Goal: Task Accomplishment & Management: Manage account settings

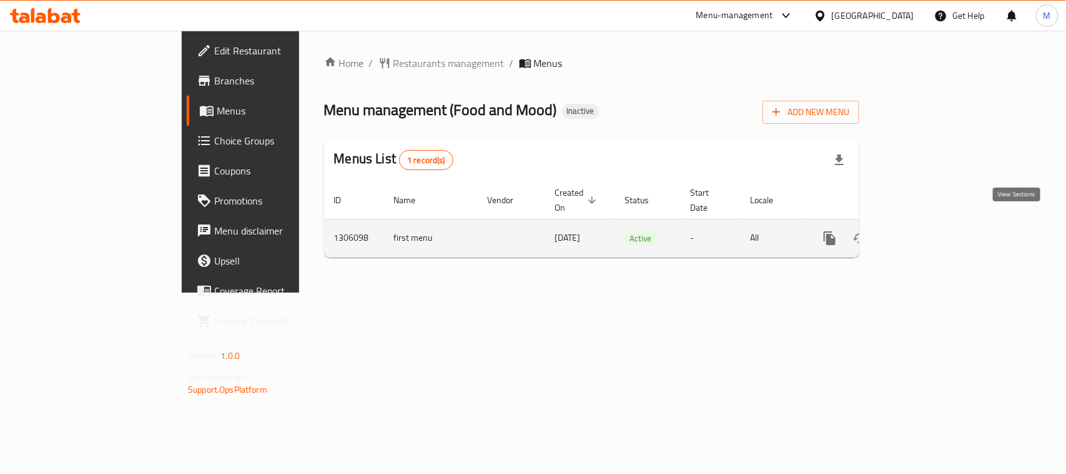
click at [928, 231] on icon "enhanced table" at bounding box center [920, 238] width 15 height 15
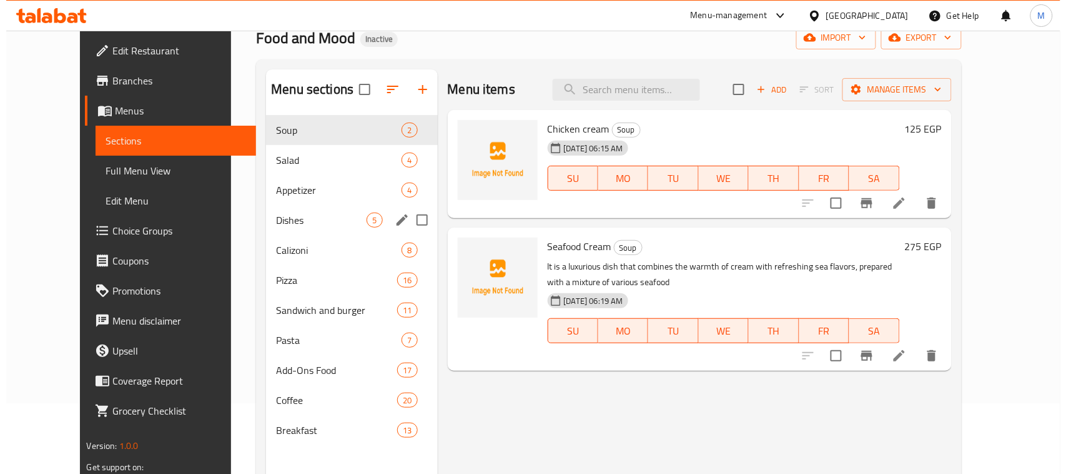
scroll to position [78, 0]
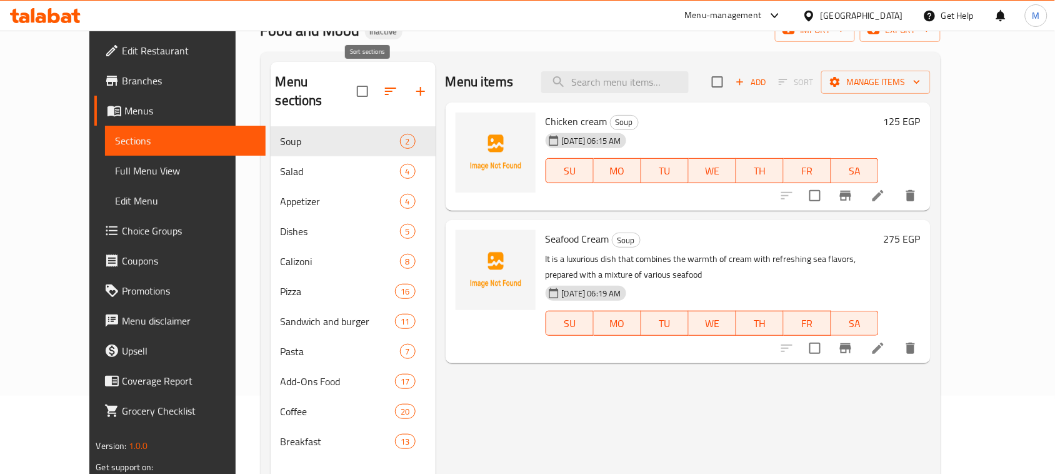
click at [383, 84] on icon "button" at bounding box center [390, 91] width 15 height 15
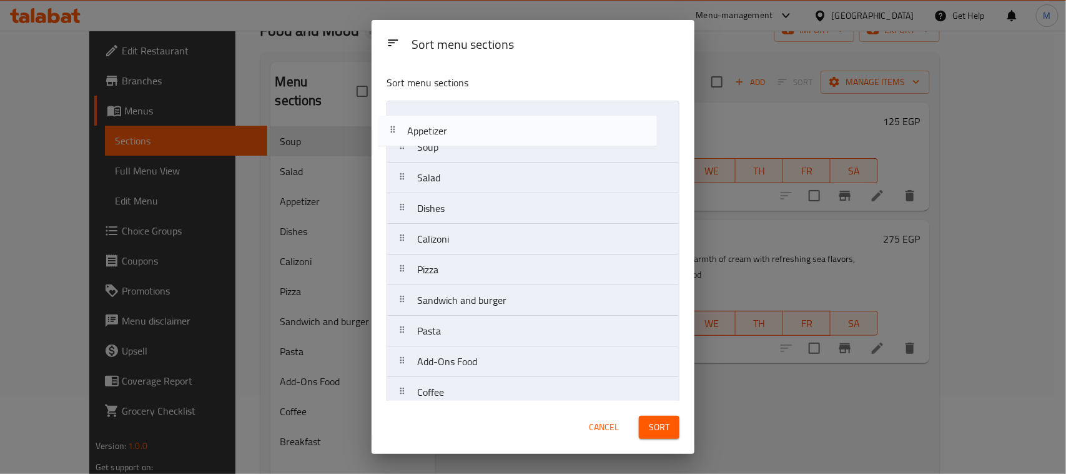
drag, startPoint x: 467, startPoint y: 180, endPoint x: 453, endPoint y: 117, distance: 64.0
click at [453, 117] on nav "Soup Salad Appetizer Dishes Calizoni Pizza Sandwich and burger Pasta Add-Ons Fo…" at bounding box center [533, 270] width 293 height 338
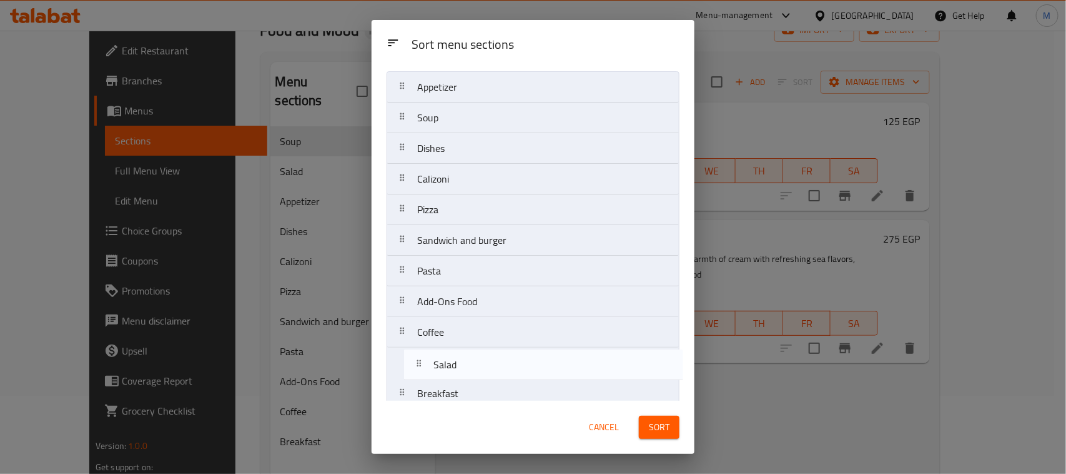
scroll to position [44, 0]
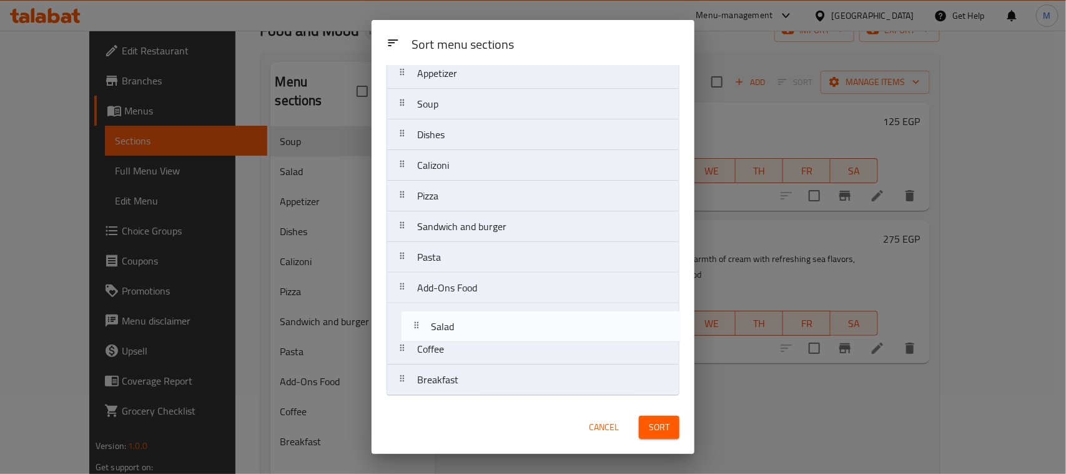
drag, startPoint x: 453, startPoint y: 182, endPoint x: 467, endPoint y: 334, distance: 153.1
click at [467, 334] on nav "Appetizer Soup Salad Dishes Calizoni Pizza Sandwich and burger Pasta Add-Ons Fo…" at bounding box center [533, 226] width 293 height 338
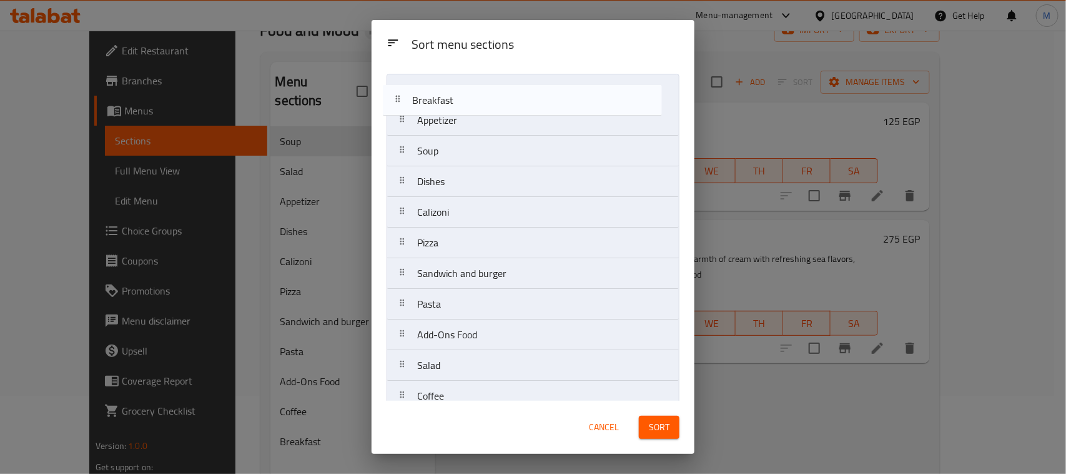
scroll to position [0, 0]
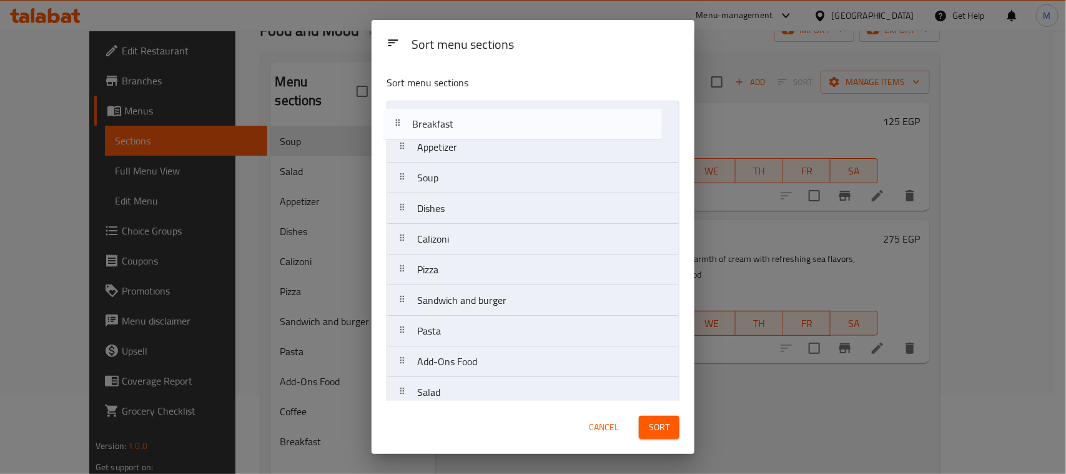
drag, startPoint x: 469, startPoint y: 382, endPoint x: 464, endPoint y: 121, distance: 261.2
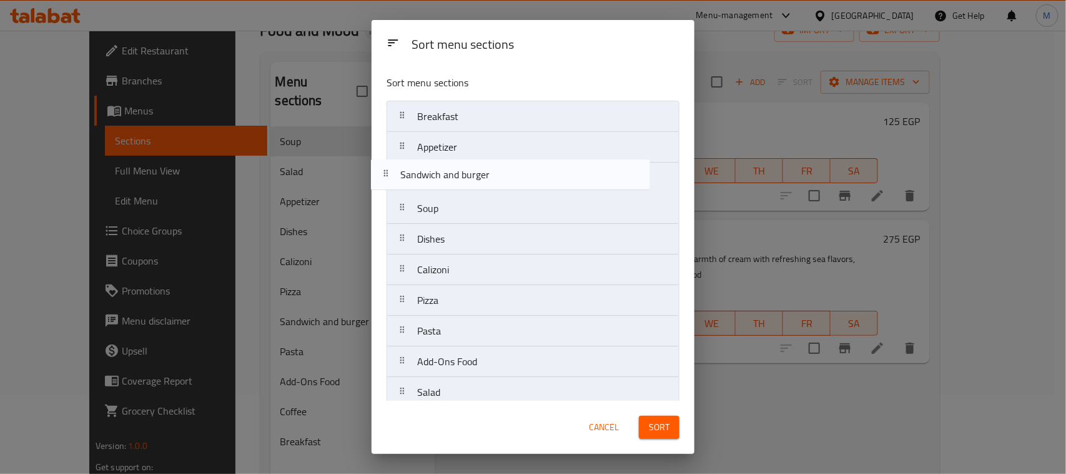
drag, startPoint x: 501, startPoint y: 306, endPoint x: 484, endPoint y: 174, distance: 133.5
click at [484, 174] on nav "Breakfast Appetizer Soup Dishes Calizoni Pizza Sandwich and burger Pasta Add-On…" at bounding box center [533, 270] width 293 height 338
click at [475, 174] on nav "Breakfast Appetizer Sandwich and burger Soup Dishes Calizoni Pizza Pasta Add-On…" at bounding box center [533, 270] width 293 height 338
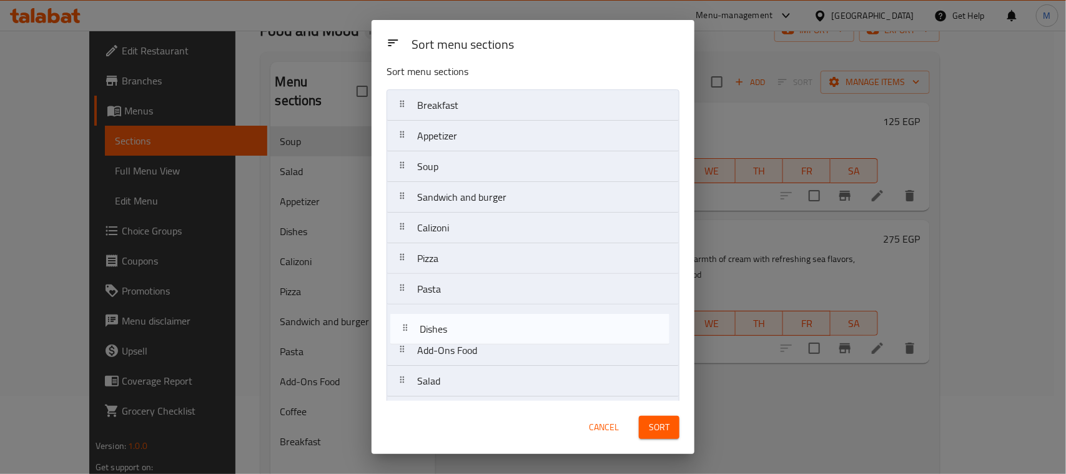
scroll to position [21, 0]
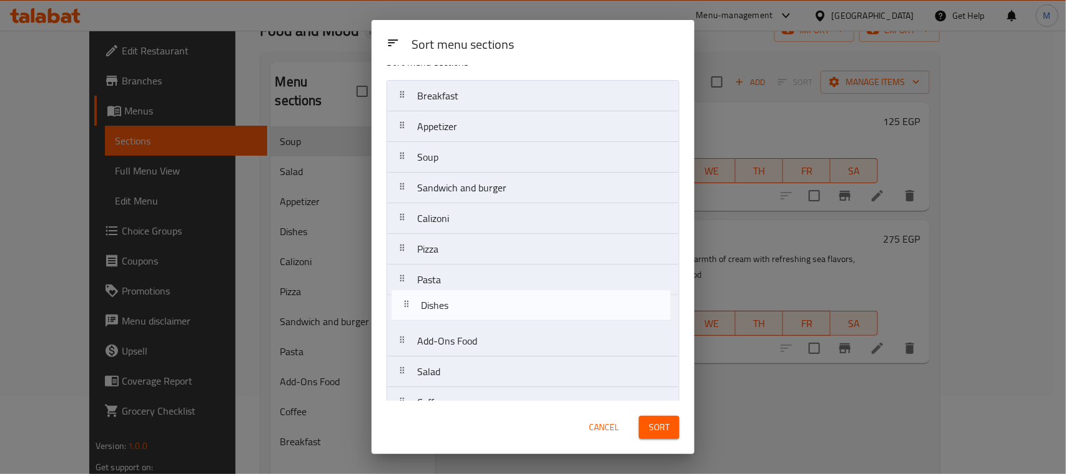
drag, startPoint x: 462, startPoint y: 244, endPoint x: 467, endPoint y: 314, distance: 70.7
click at [467, 314] on nav "Breakfast Appetizer Soup Sandwich and burger Dishes Calizoni Pizza Pasta Add-On…" at bounding box center [533, 249] width 293 height 338
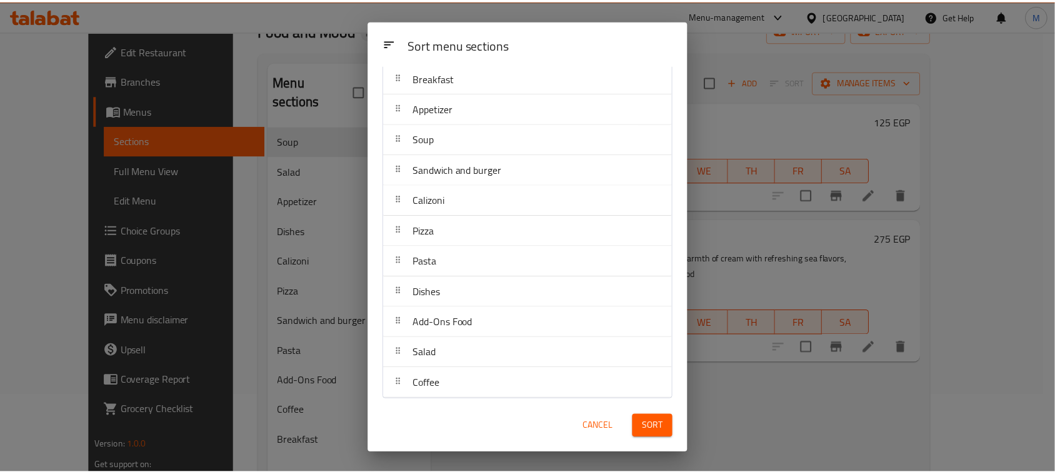
scroll to position [44, 0]
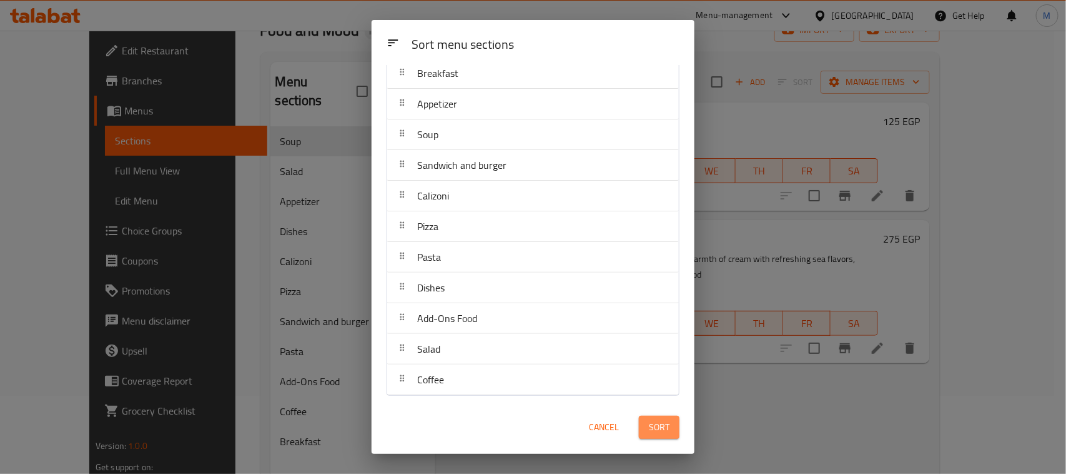
click at [654, 425] on span "Sort" at bounding box center [659, 427] width 21 height 16
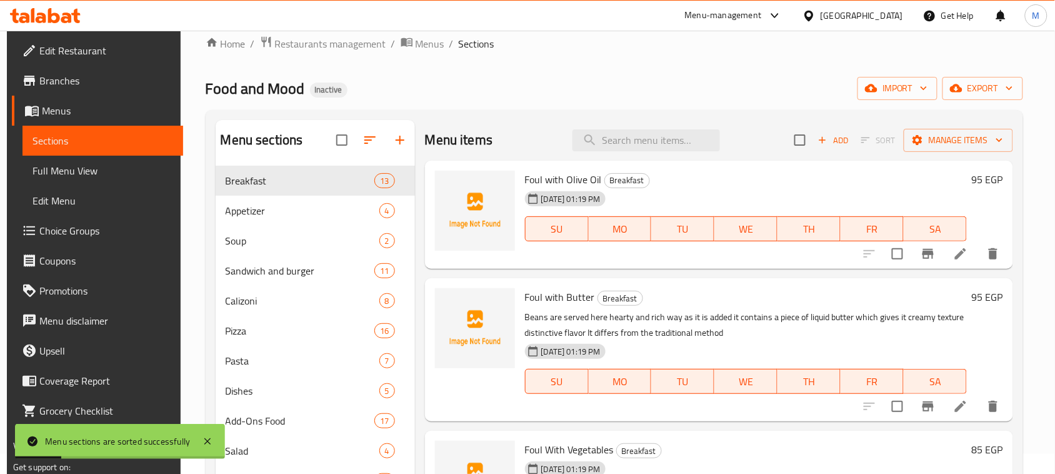
scroll to position [19, 0]
click at [793, 82] on div "Food and Mood Inactive import export" at bounding box center [615, 88] width 818 height 23
click at [877, 87] on icon "button" at bounding box center [871, 89] width 12 height 8
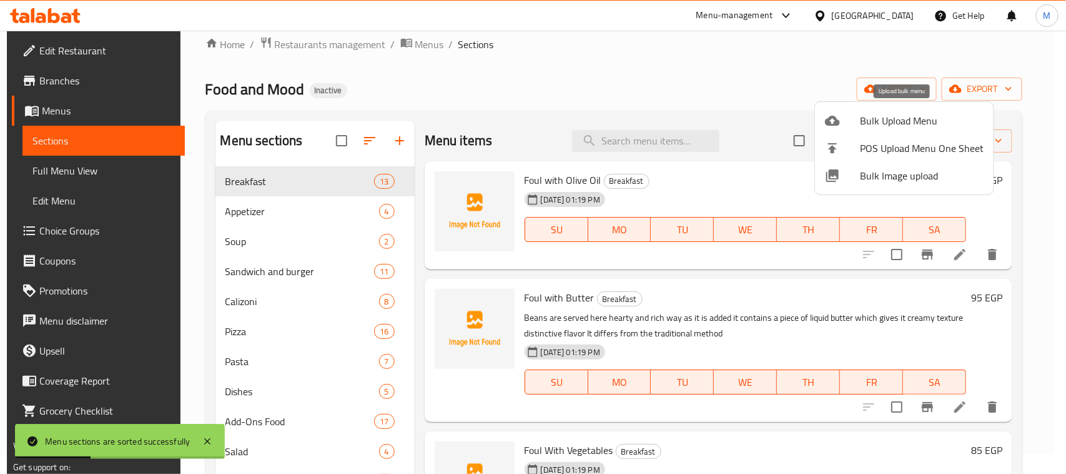
click at [894, 116] on span "Bulk Upload Menu" at bounding box center [922, 120] width 124 height 15
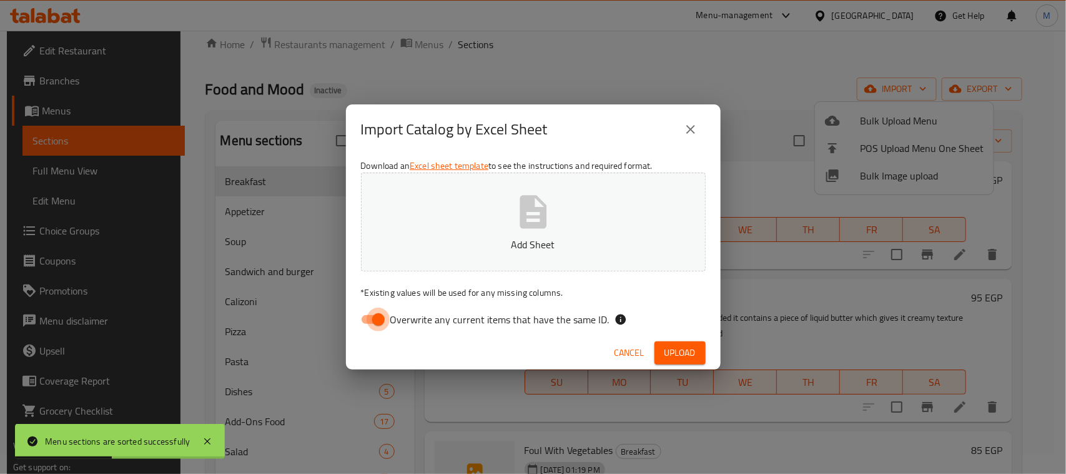
click at [367, 322] on input "Overwrite any current items that have the same ID." at bounding box center [378, 319] width 71 height 24
checkbox input "false"
drag, startPoint x: 634, startPoint y: 111, endPoint x: 651, endPoint y: 229, distance: 118.7
click at [634, 111] on div "Import Catalog by Excel Sheet" at bounding box center [533, 129] width 375 height 50
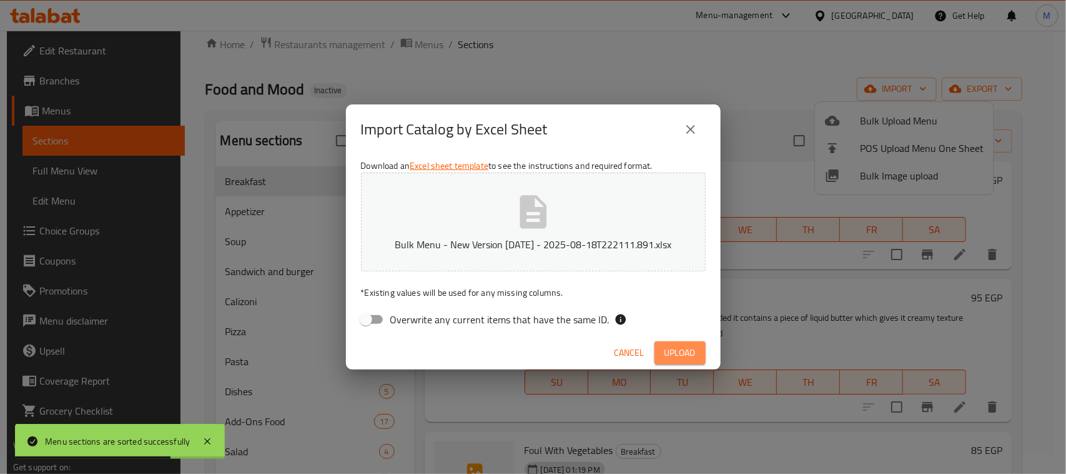
click at [672, 348] on span "Upload" at bounding box center [680, 353] width 31 height 16
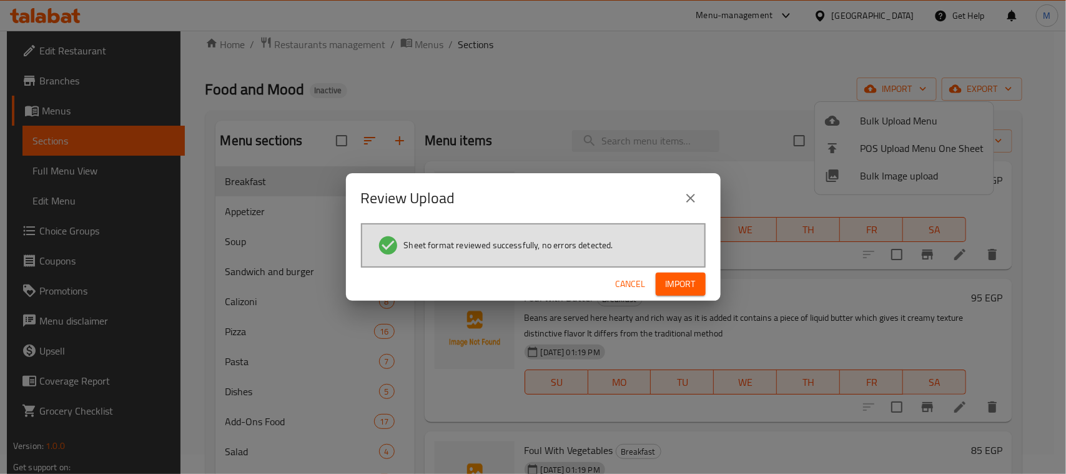
click at [685, 289] on span "Import" at bounding box center [681, 284] width 30 height 16
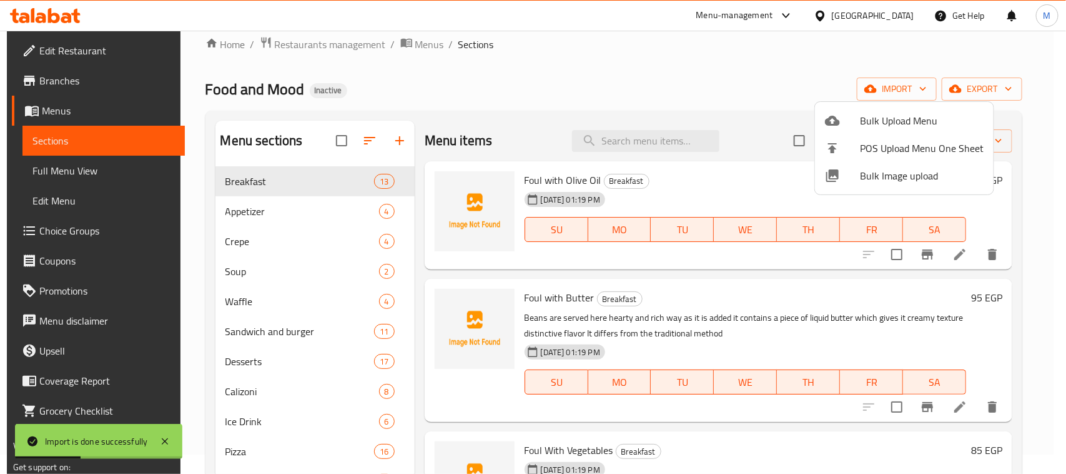
click at [488, 92] on div at bounding box center [533, 237] width 1066 height 474
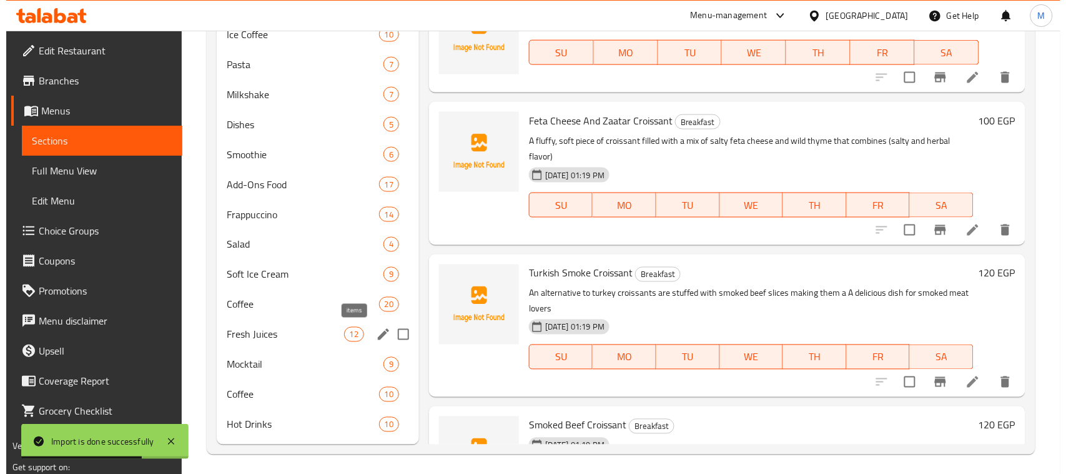
scroll to position [0, 0]
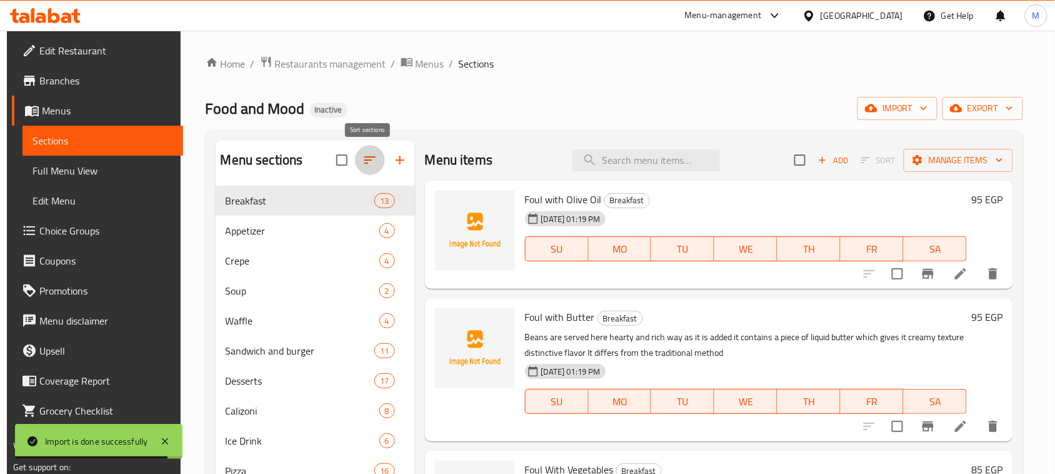
click at [365, 163] on icon "button" at bounding box center [369, 159] width 15 height 15
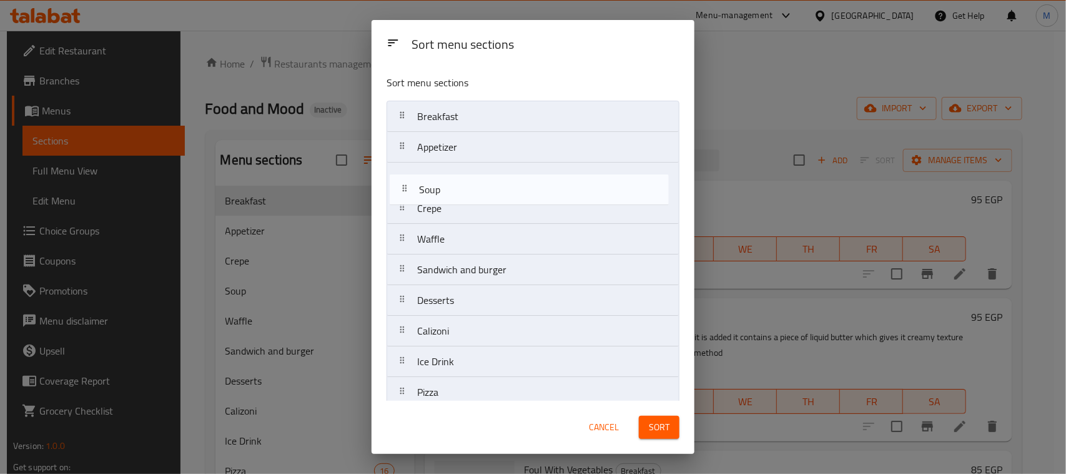
drag, startPoint x: 460, startPoint y: 217, endPoint x: 464, endPoint y: 194, distance: 23.4
click at [464, 194] on nav "Breakfast Appetizer Crepe Soup Waffle Sandwich and burger Desserts Calizoni Ice…" at bounding box center [533, 469] width 293 height 736
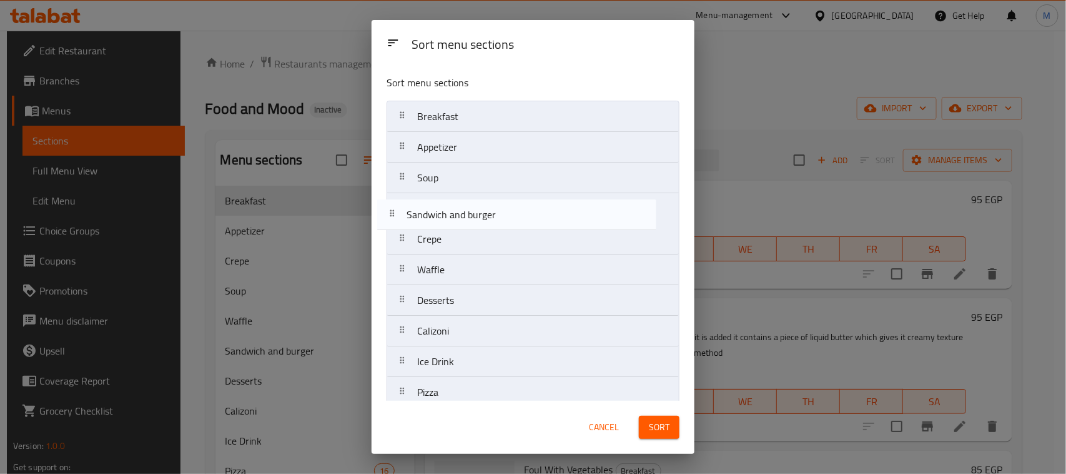
drag, startPoint x: 495, startPoint y: 278, endPoint x: 484, endPoint y: 217, distance: 61.6
click at [484, 217] on nav "Breakfast Appetizer Soup Crepe Waffle Sandwich and burger Desserts Calizoni Ice…" at bounding box center [533, 469] width 293 height 736
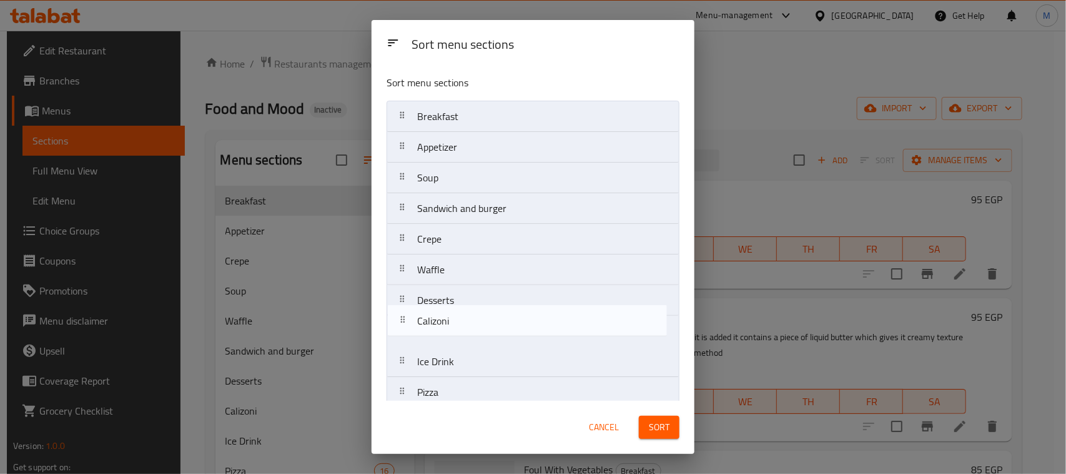
scroll to position [1, 0]
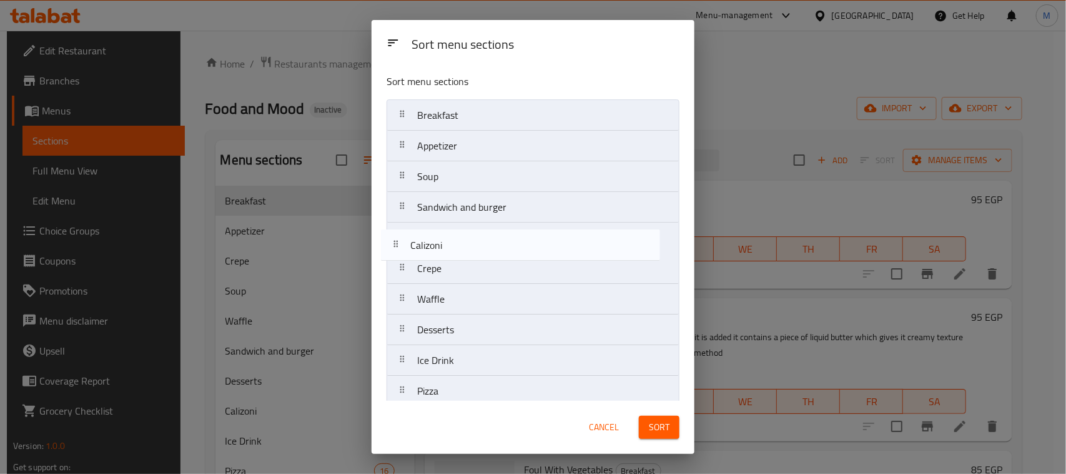
drag, startPoint x: 466, startPoint y: 336, endPoint x: 459, endPoint y: 244, distance: 92.7
click at [459, 244] on nav "Breakfast Appetizer Soup Sandwich and burger Crepe Waffle Desserts Calizoni Ice…" at bounding box center [533, 467] width 293 height 736
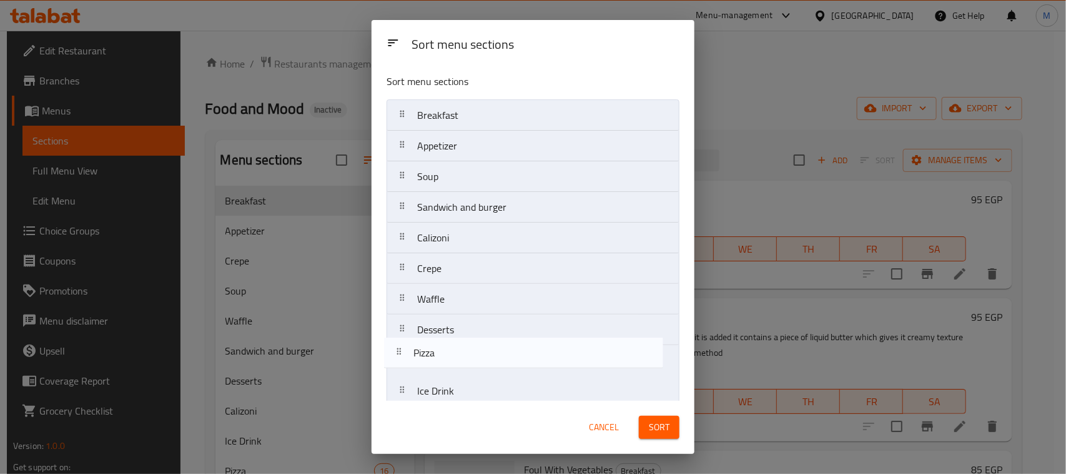
scroll to position [7, 0]
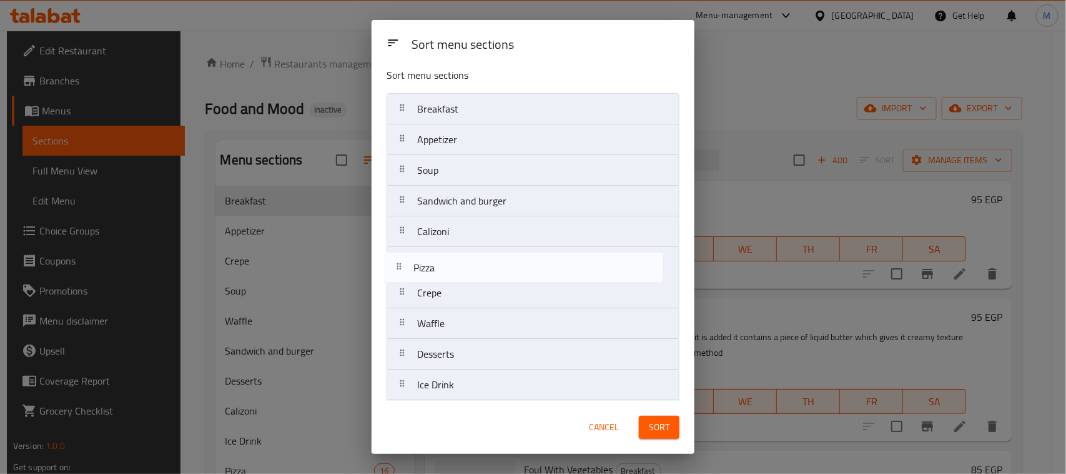
drag, startPoint x: 458, startPoint y: 386, endPoint x: 460, endPoint y: 260, distance: 126.2
click at [458, 255] on nav "Breakfast Appetizer Soup Sandwich and burger Calizoni Crepe Waffle Desserts Ice…" at bounding box center [533, 461] width 293 height 736
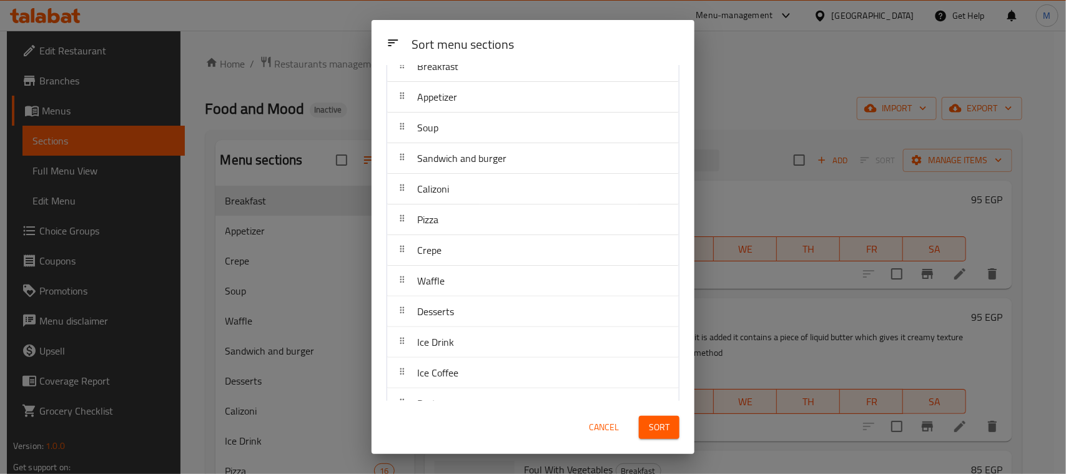
scroll to position [86, 0]
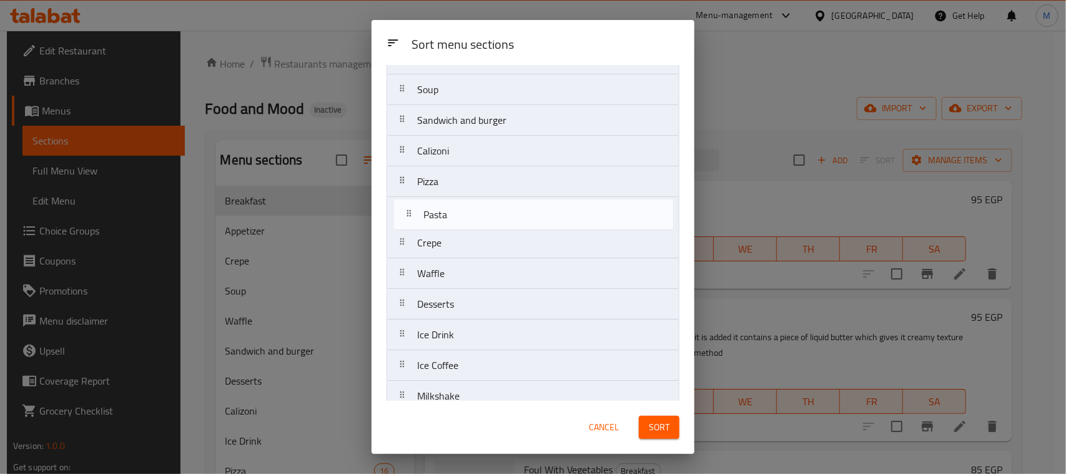
drag, startPoint x: 474, startPoint y: 382, endPoint x: 482, endPoint y: 225, distance: 157.7
click at [482, 225] on nav "Breakfast Appetizer Soup Sandwich and burger Calizoni Pizza Crepe Waffle Desser…" at bounding box center [533, 380] width 293 height 736
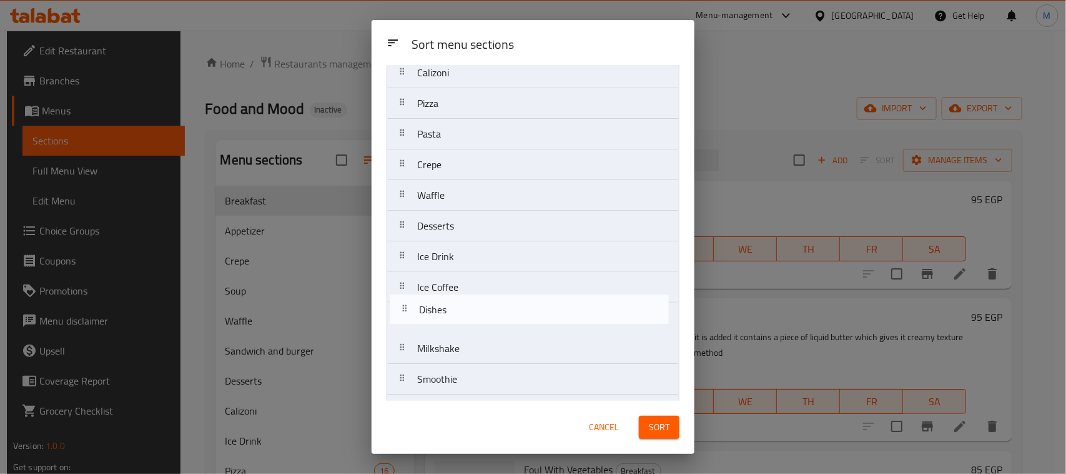
scroll to position [167, 0]
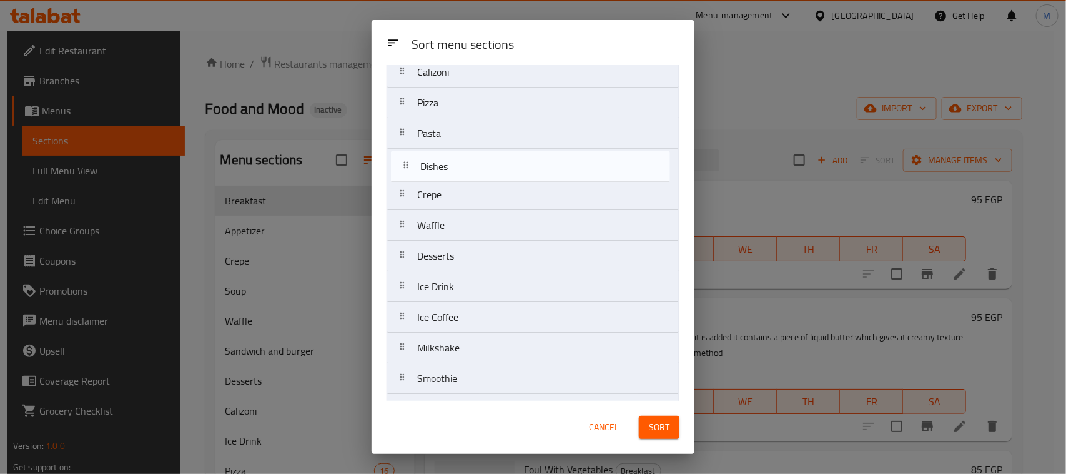
drag, startPoint x: 470, startPoint y: 354, endPoint x: 473, endPoint y: 164, distance: 189.3
click at [473, 164] on nav "Breakfast Appetizer Soup Sandwich and burger Calizoni Pizza Pasta Crepe Waffle …" at bounding box center [533, 302] width 293 height 736
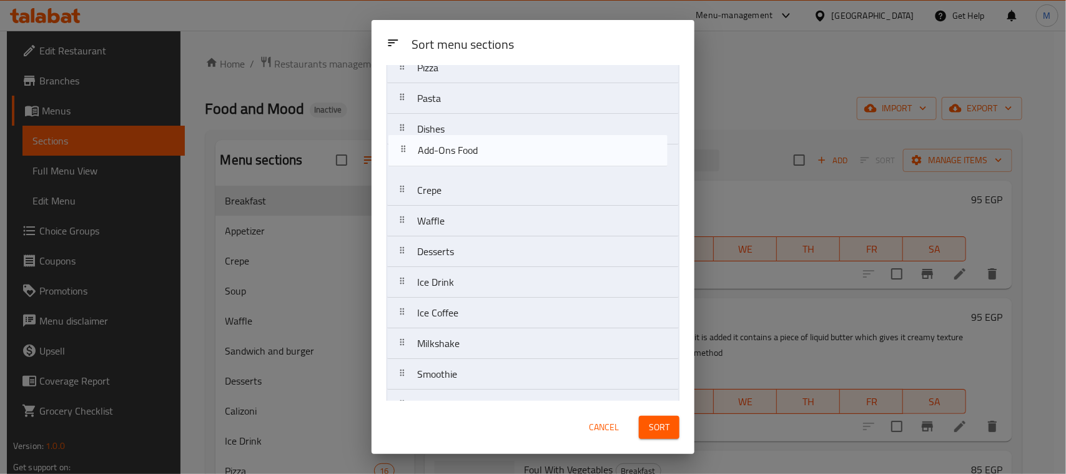
scroll to position [202, 0]
drag, startPoint x: 478, startPoint y: 322, endPoint x: 479, endPoint y: 169, distance: 153.1
click at [479, 169] on nav "Breakfast Appetizer Soup Sandwich and burger Calizoni Pizza Pasta Dishes Crepe …" at bounding box center [533, 267] width 293 height 736
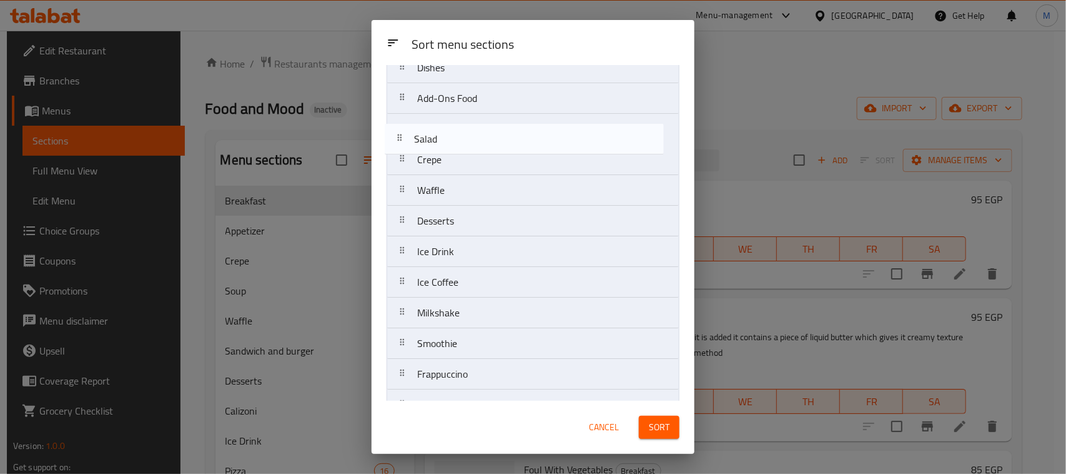
scroll to position [253, 0]
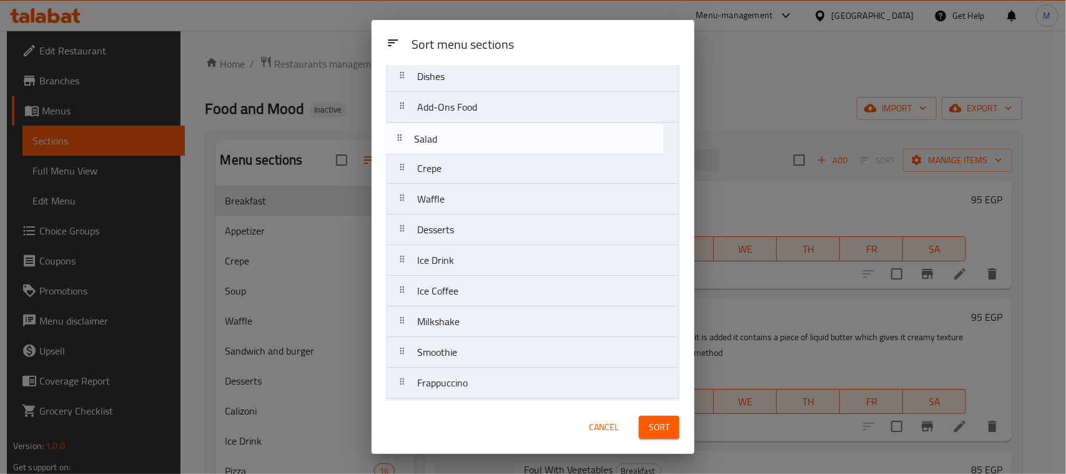
drag, startPoint x: 467, startPoint y: 279, endPoint x: 466, endPoint y: 141, distance: 137.5
click at [466, 141] on nav "Breakfast Appetizer Soup Sandwich and burger Calizoni Pizza Pasta Dishes Add-On…" at bounding box center [533, 214] width 293 height 736
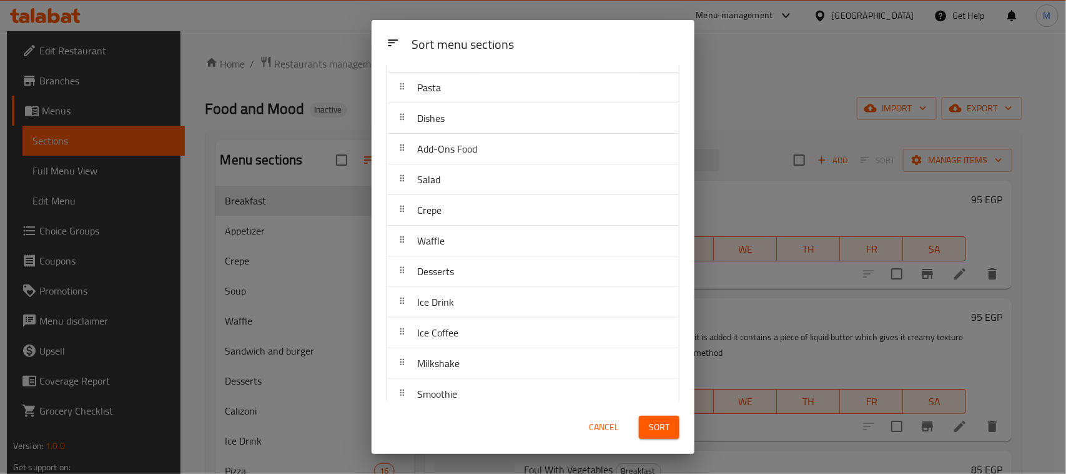
scroll to position [234, 0]
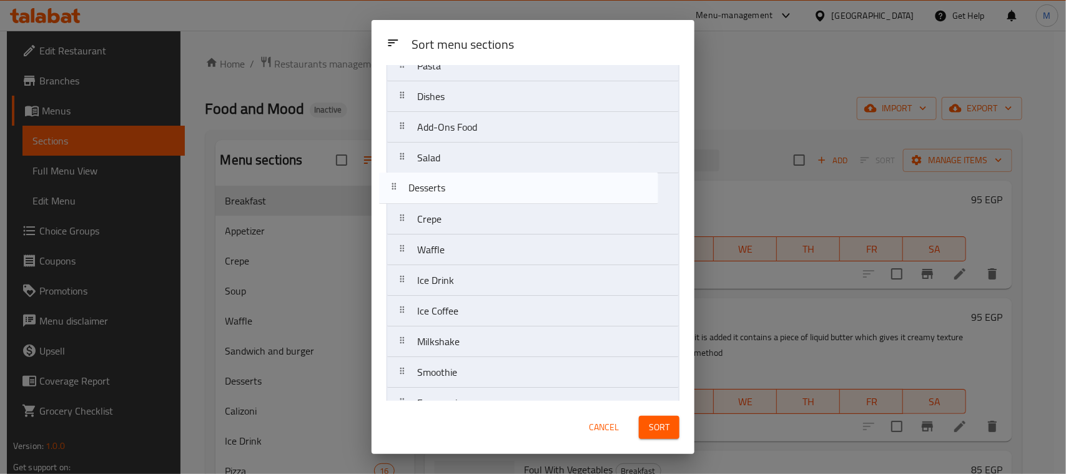
drag, startPoint x: 457, startPoint y: 261, endPoint x: 449, endPoint y: 195, distance: 66.8
click at [449, 195] on nav "Breakfast Appetizer Soup Sandwich and burger Calizoni Pizza Pasta Dishes Add-On…" at bounding box center [533, 234] width 293 height 736
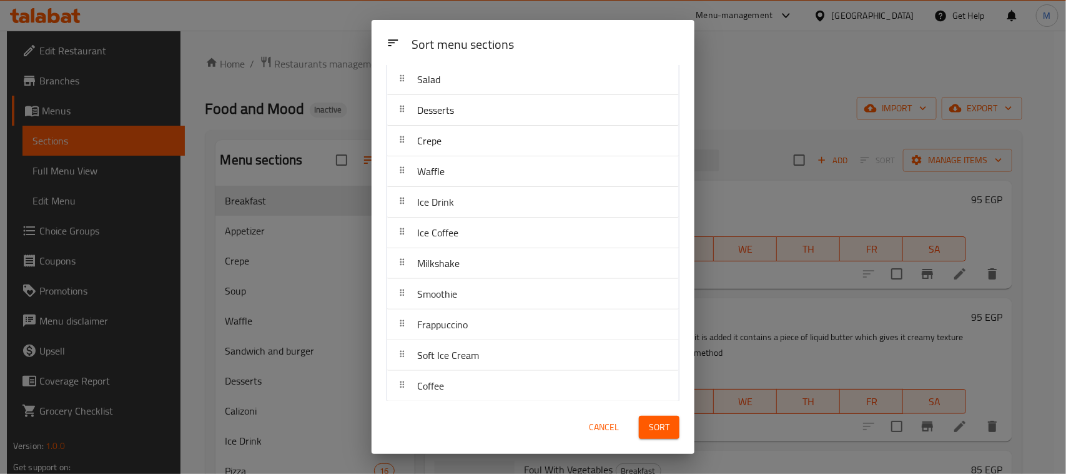
scroll to position [390, 0]
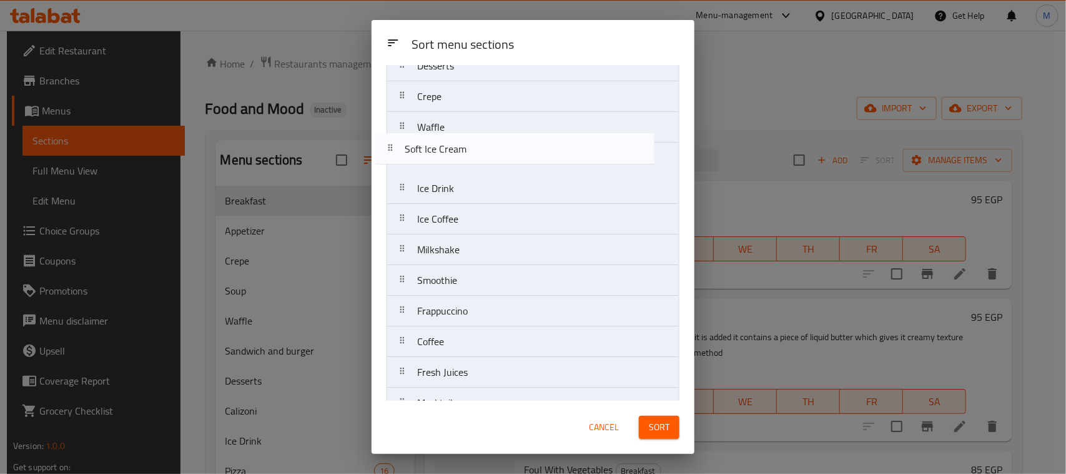
drag, startPoint x: 486, startPoint y: 283, endPoint x: 475, endPoint y: 149, distance: 134.8
click at [475, 149] on nav "Breakfast Appetizer Soup Sandwich and burger Calizoni Pizza Pasta Dishes Add-On…" at bounding box center [533, 112] width 293 height 736
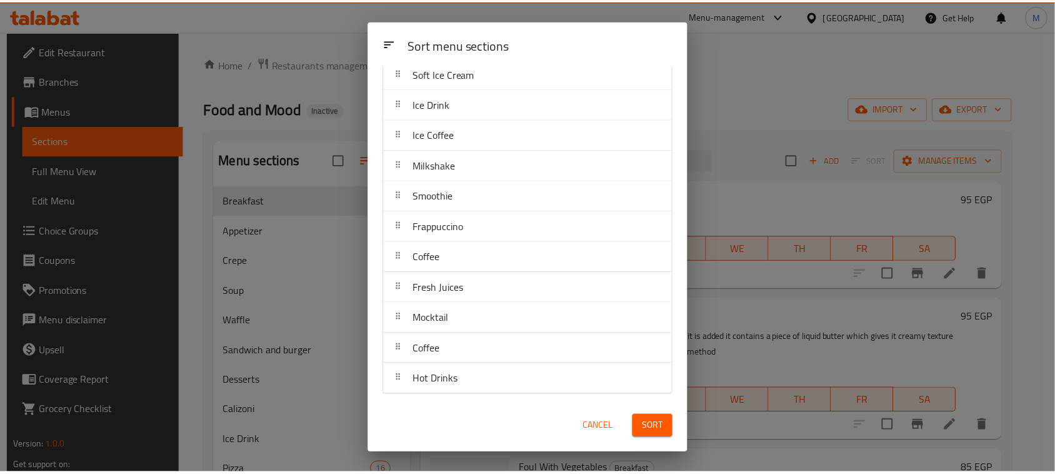
scroll to position [444, 0]
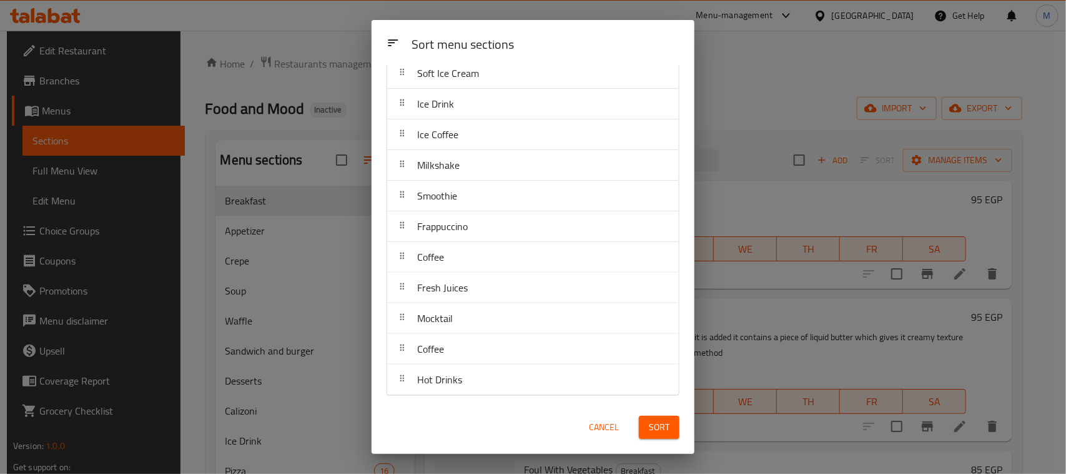
click at [669, 420] on span "Sort" at bounding box center [659, 427] width 21 height 16
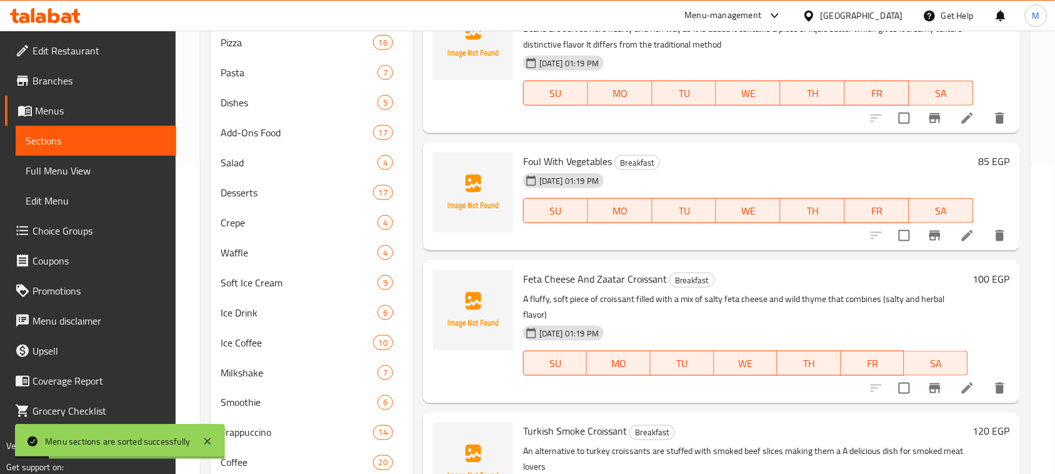
scroll to position [469, 0]
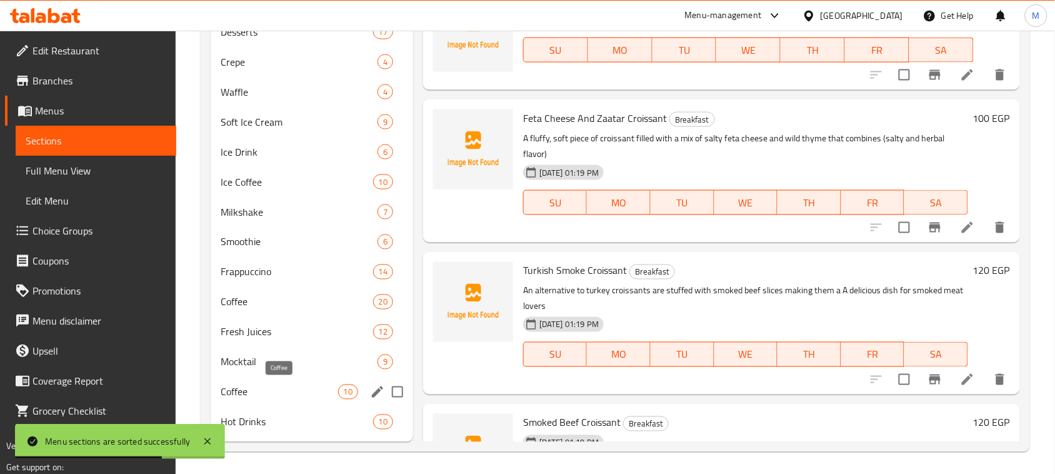
click at [328, 391] on span "Coffee" at bounding box center [279, 391] width 117 height 15
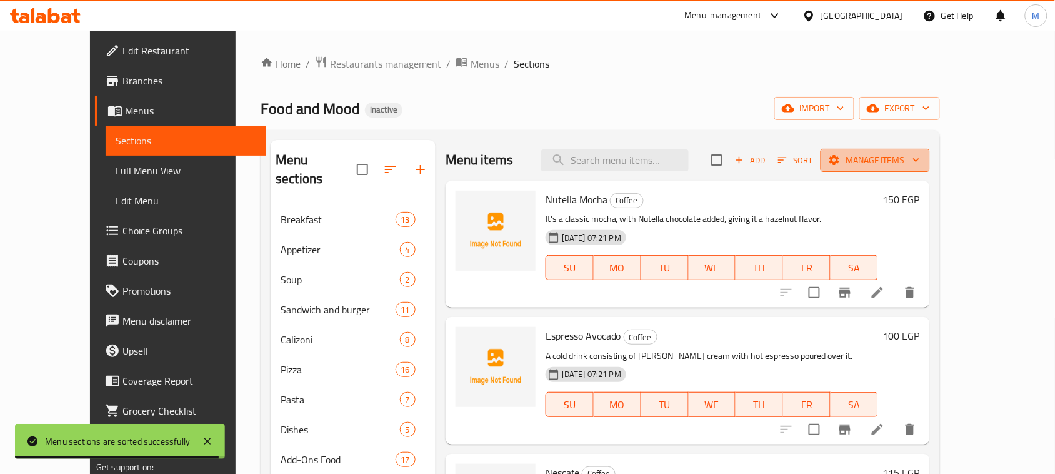
click at [920, 162] on span "Manage items" at bounding box center [874, 160] width 89 height 16
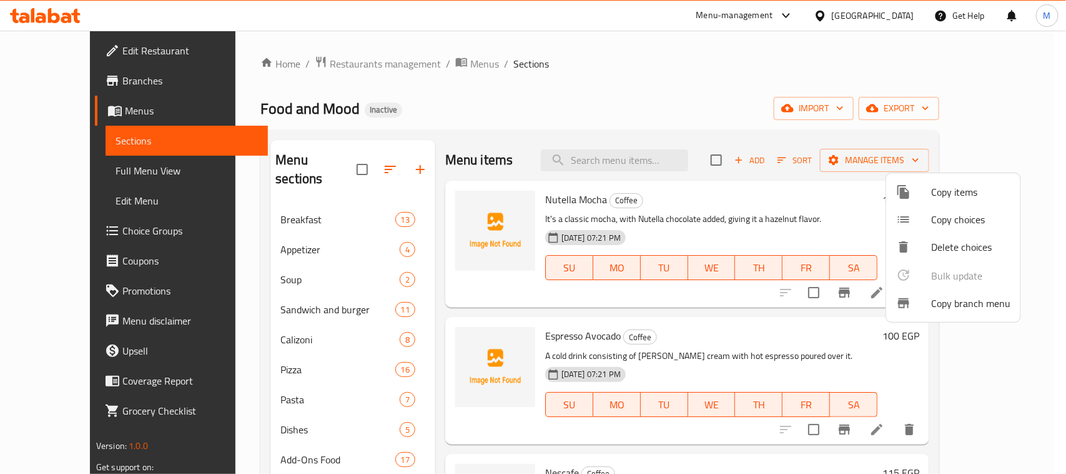
click at [947, 195] on span "Copy items" at bounding box center [971, 191] width 79 height 15
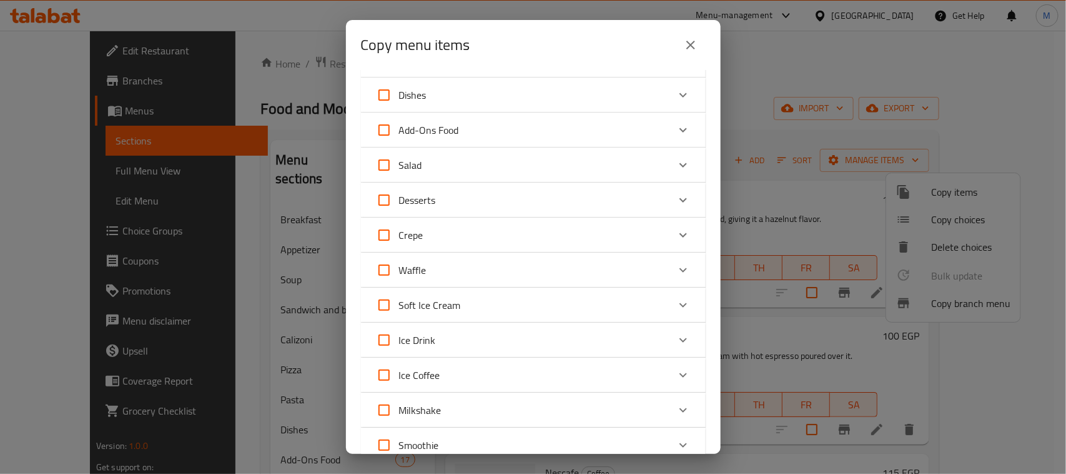
scroll to position [547, 0]
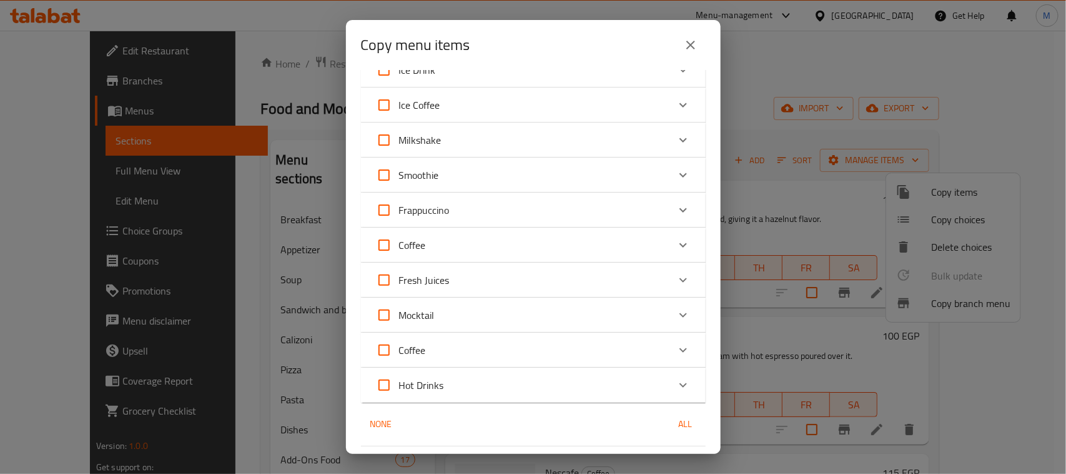
click at [485, 344] on div "Coffee" at bounding box center [522, 350] width 292 height 30
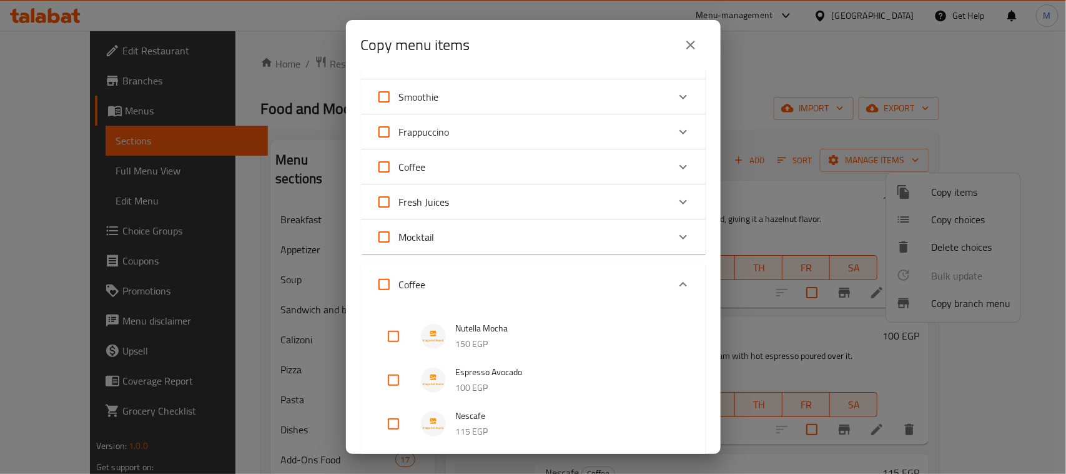
click at [382, 286] on input "Coffee" at bounding box center [384, 284] width 30 height 30
checkbox input "true"
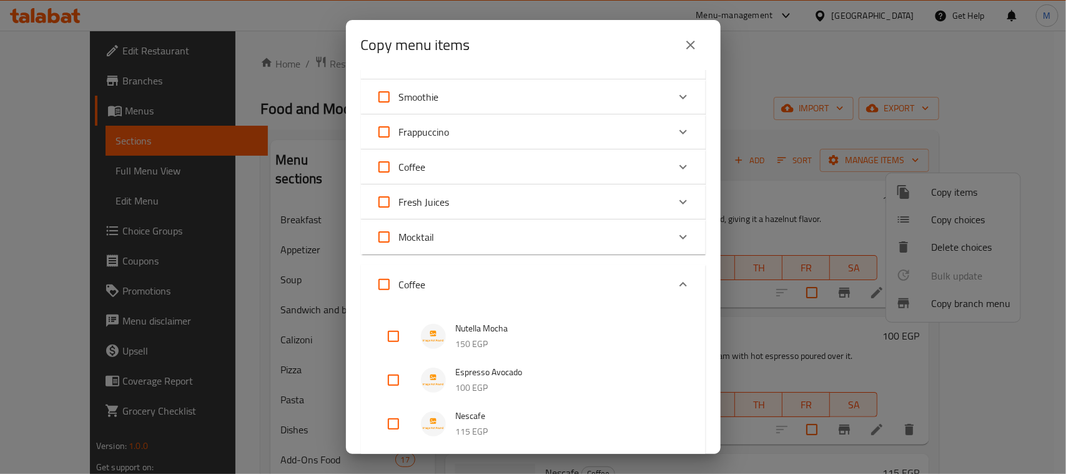
checkbox input "true"
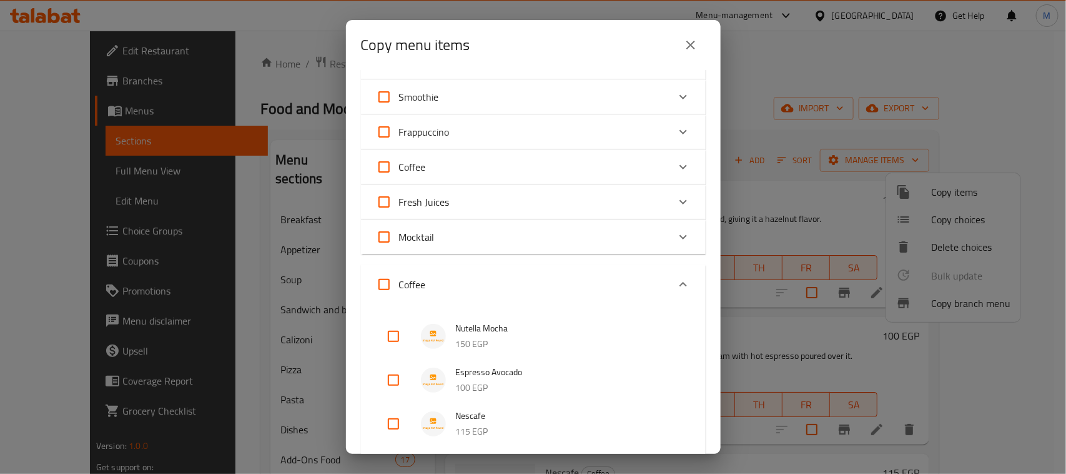
checkbox input "true"
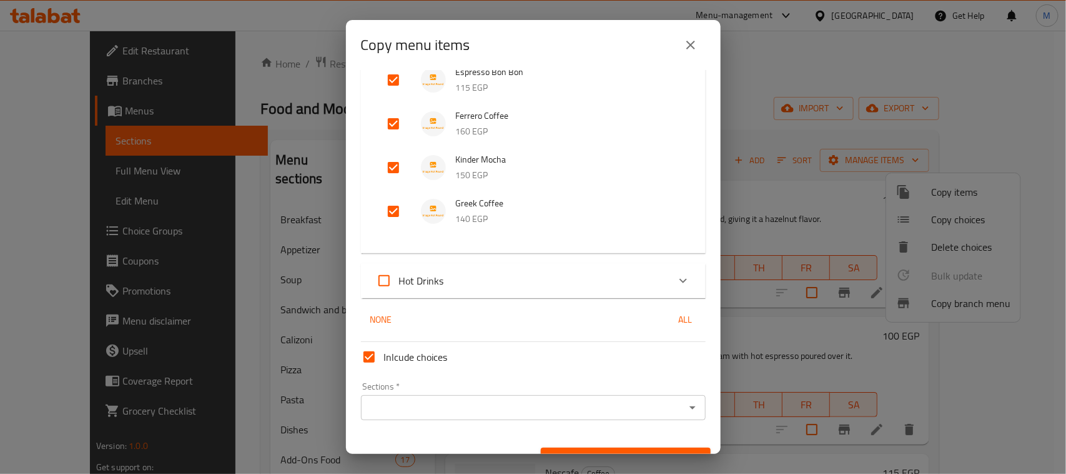
scroll to position [1166, 0]
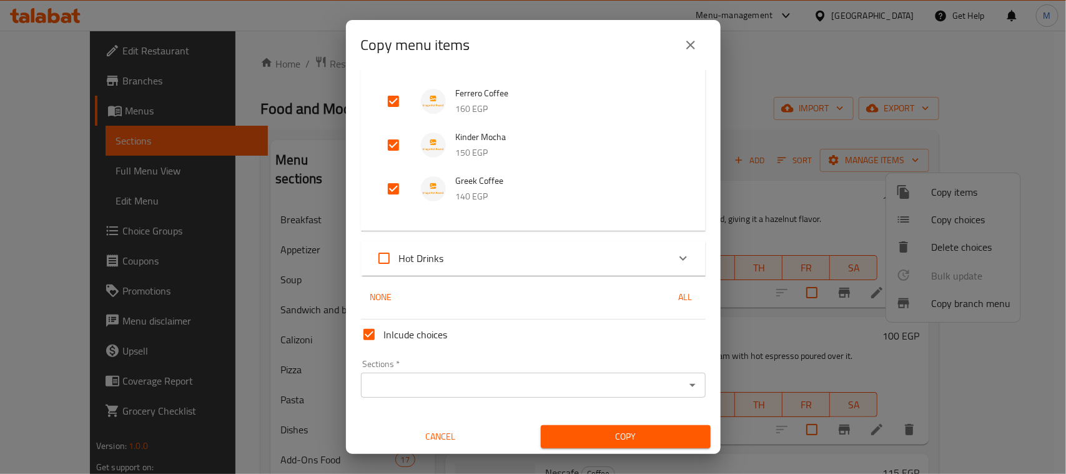
click at [412, 385] on input "Sections   *" at bounding box center [523, 384] width 317 height 17
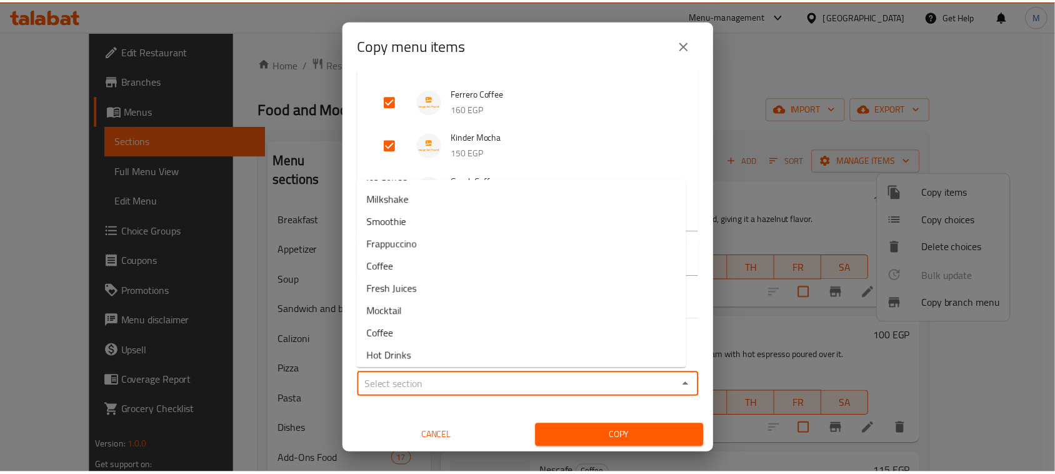
scroll to position [360, 0]
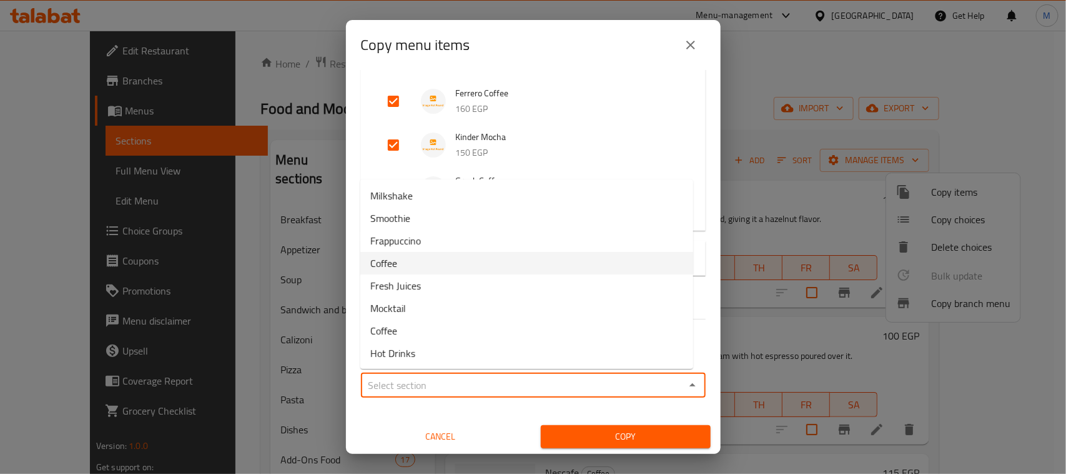
click at [402, 260] on li "Coffee" at bounding box center [526, 263] width 333 height 22
type input "Coffee"
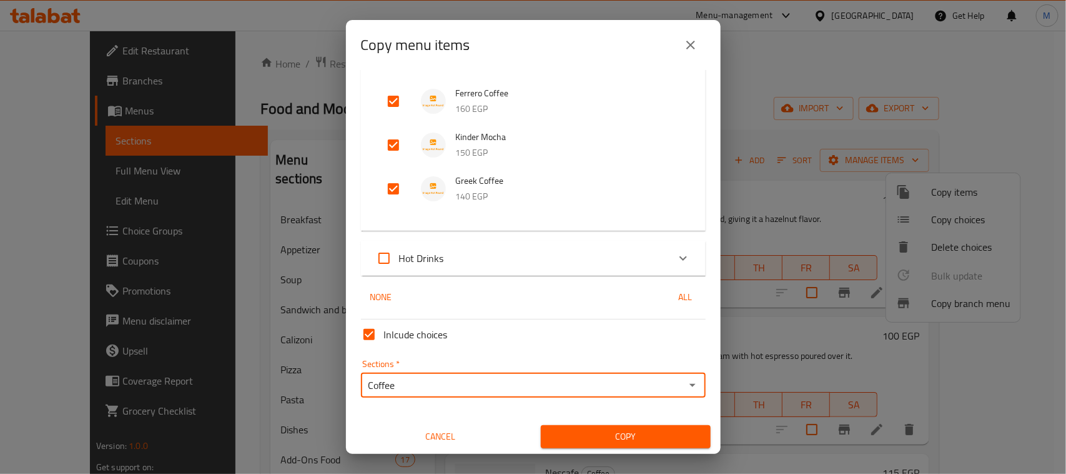
click at [598, 438] on span "Copy" at bounding box center [626, 437] width 150 height 16
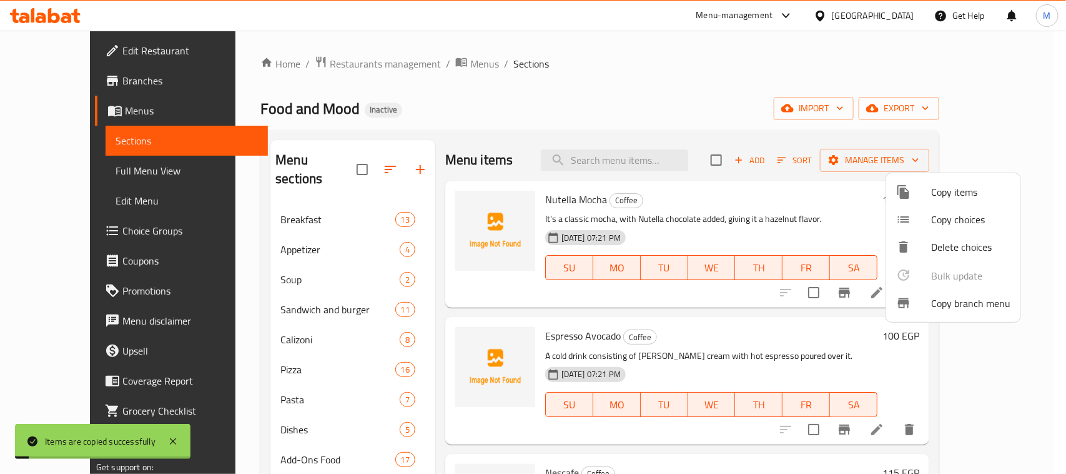
click at [634, 97] on div at bounding box center [533, 237] width 1066 height 474
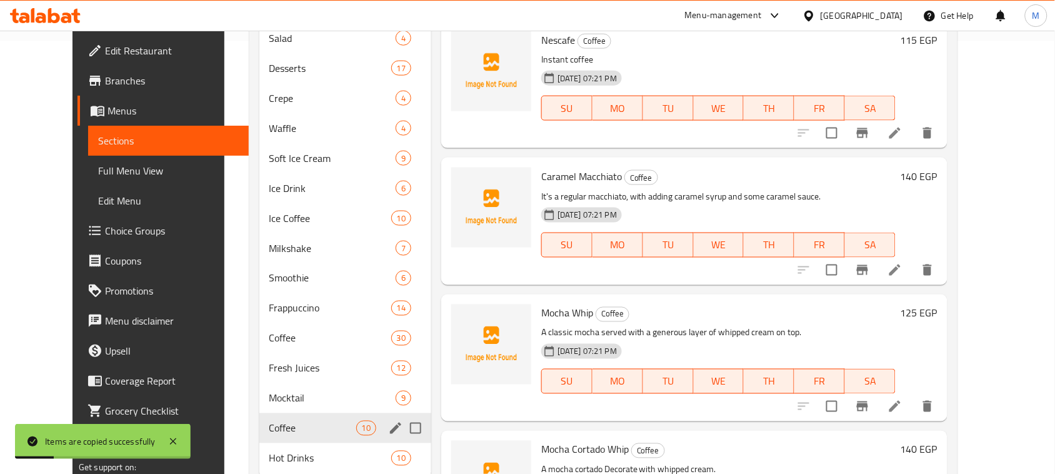
scroll to position [470, 0]
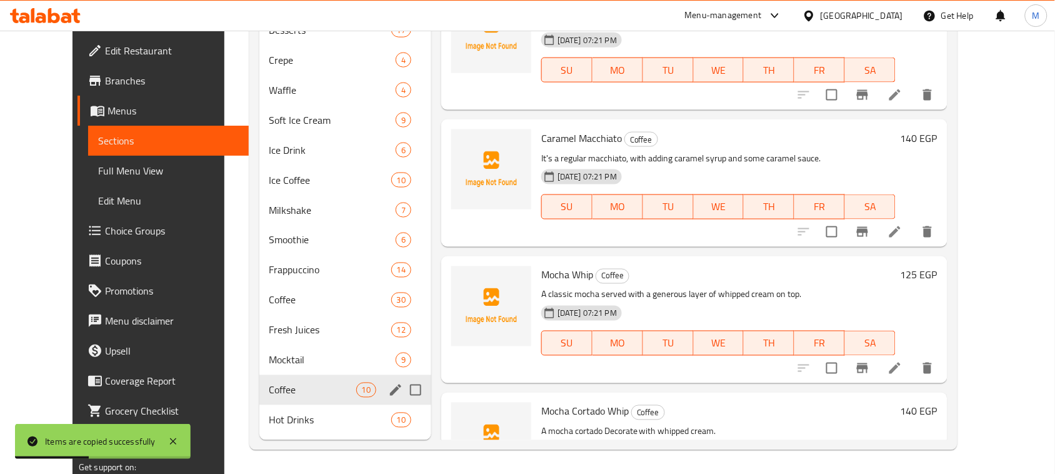
click at [402, 390] on input "Menu sections" at bounding box center [415, 390] width 26 height 26
checkbox input "true"
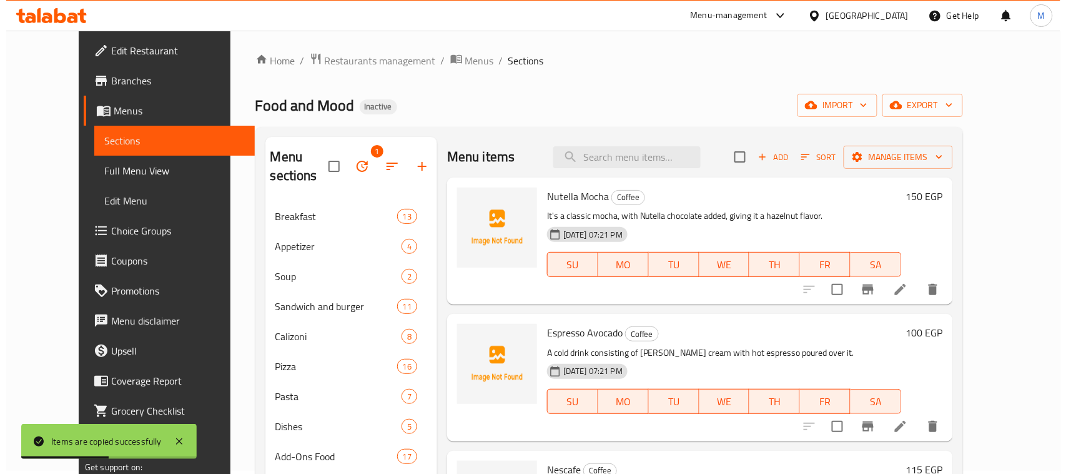
scroll to position [2, 0]
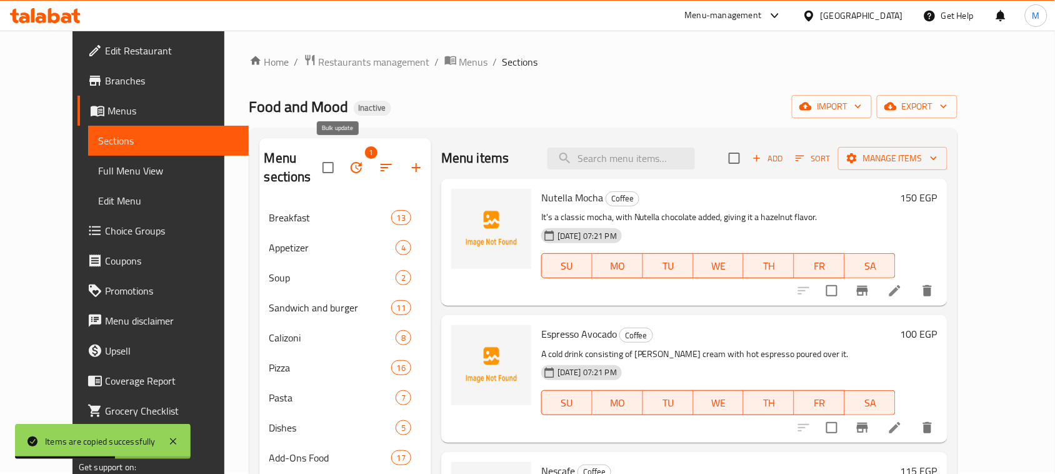
click at [349, 161] on icon "button" at bounding box center [356, 167] width 15 height 15
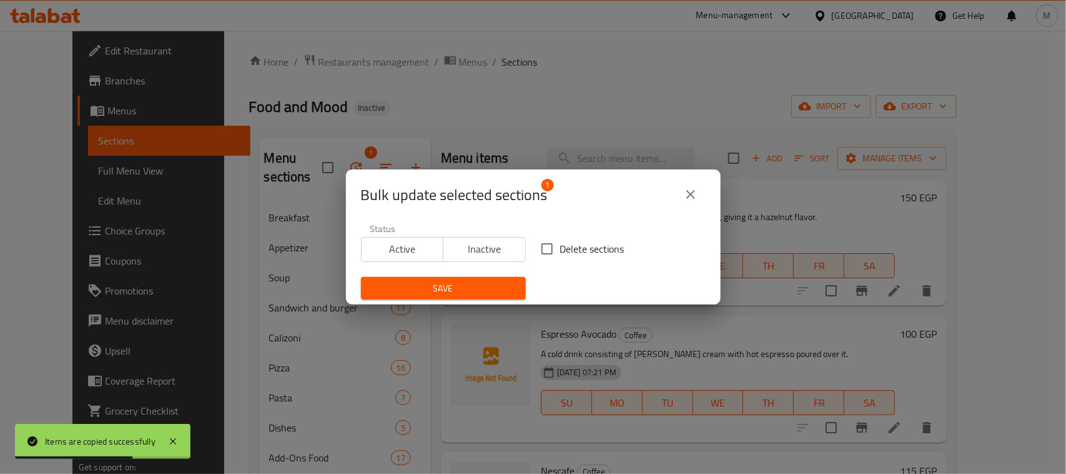
click at [536, 247] on input "Delete sections" at bounding box center [547, 249] width 26 height 26
checkbox input "true"
click at [511, 288] on button "Save" at bounding box center [443, 288] width 165 height 23
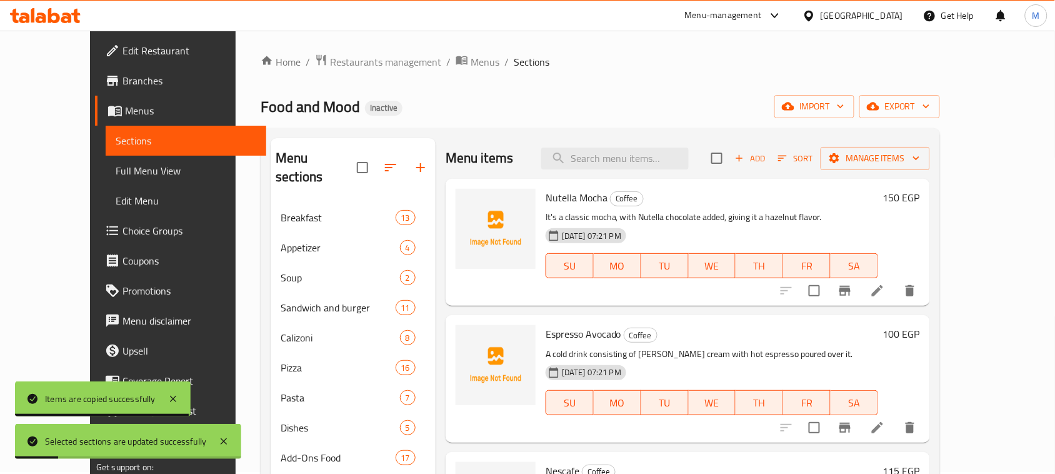
click at [472, 105] on div "Food and Mood Inactive import export" at bounding box center [600, 106] width 679 height 23
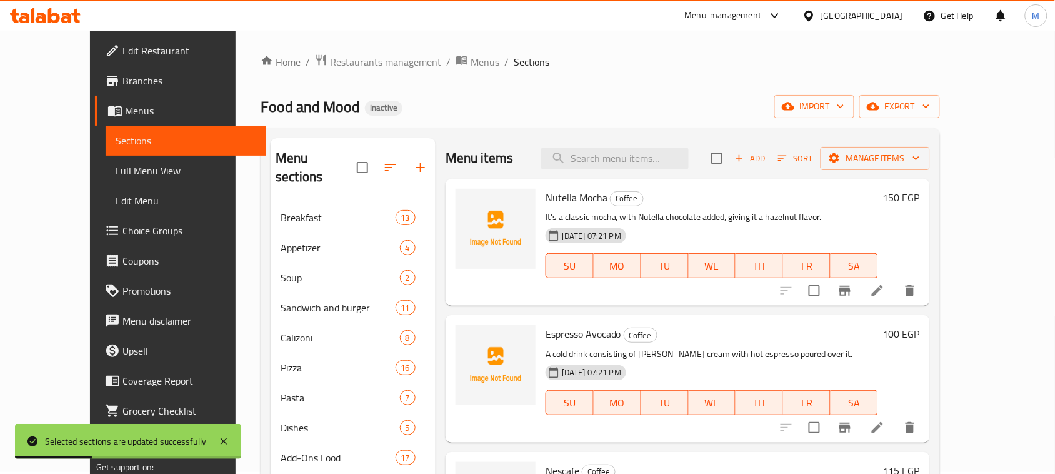
click at [375, 164] on button "button" at bounding box center [390, 167] width 30 height 30
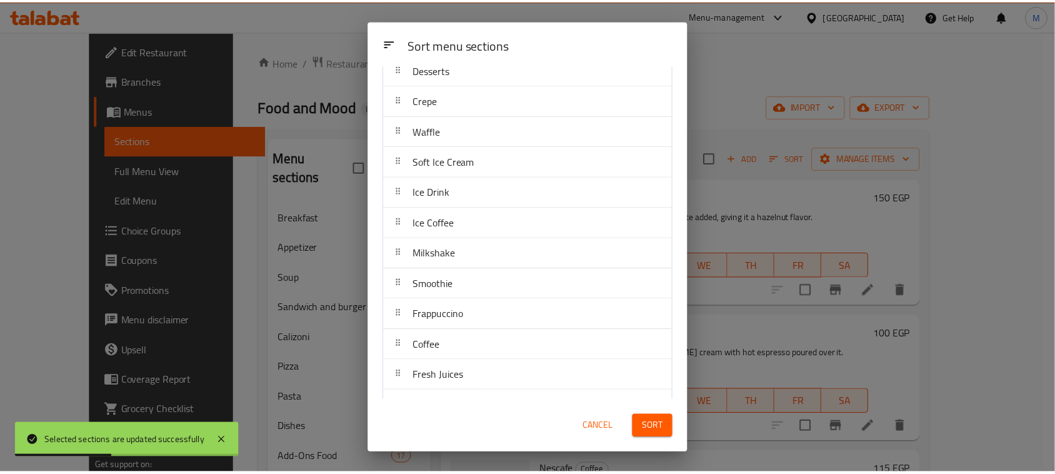
scroll to position [413, 0]
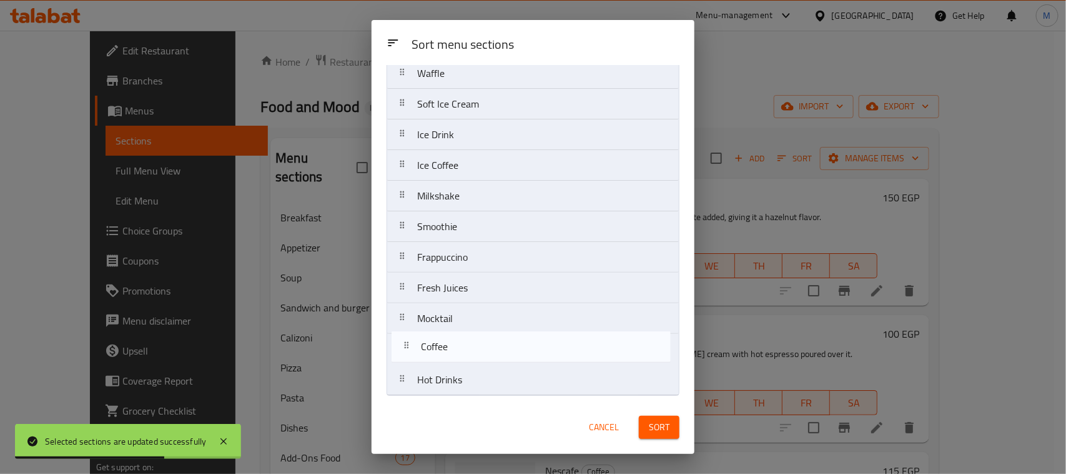
drag, startPoint x: 469, startPoint y: 289, endPoint x: 476, endPoint y: 358, distance: 69.1
click at [476, 358] on nav "Breakfast Appetizer Soup Sandwich and burger Calizoni Pizza Pasta Dishes Add-On…" at bounding box center [533, 42] width 293 height 705
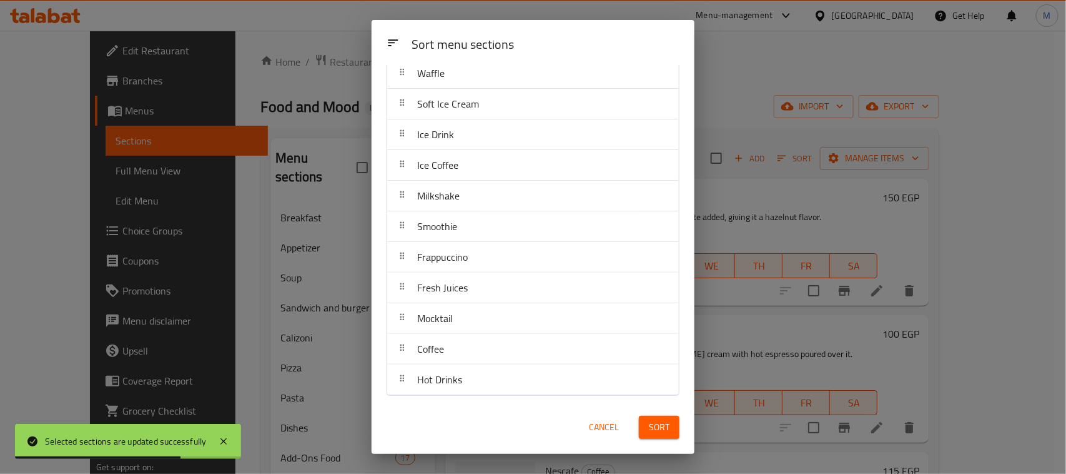
click at [647, 426] on button "Sort" at bounding box center [659, 426] width 41 height 23
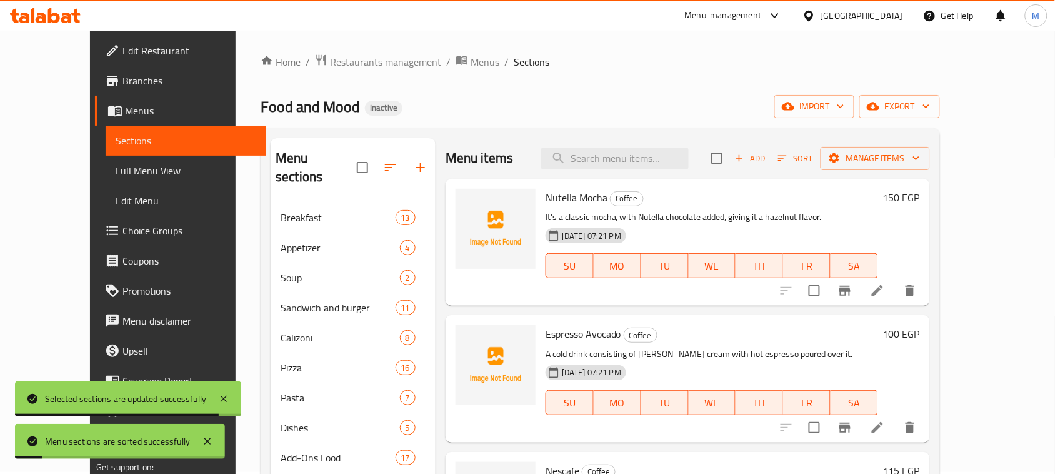
click at [116, 176] on span "Full Menu View" at bounding box center [186, 170] width 141 height 15
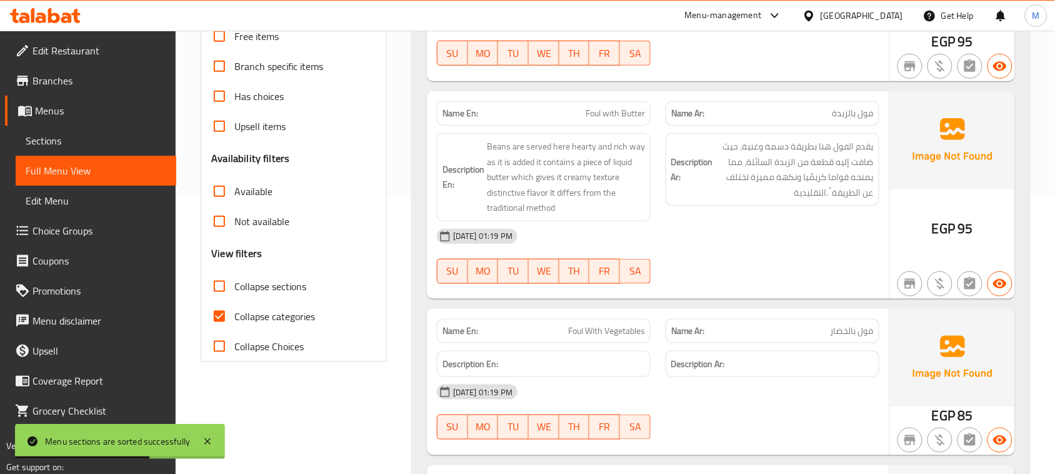
scroll to position [314, 0]
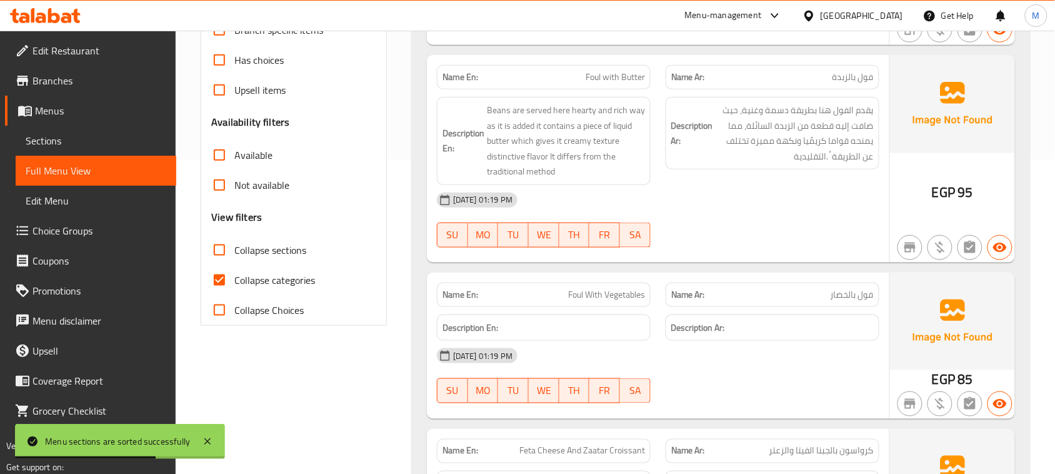
drag, startPoint x: 226, startPoint y: 254, endPoint x: 219, endPoint y: 285, distance: 32.0
click at [226, 254] on input "Collapse sections" at bounding box center [219, 250] width 30 height 30
checkbox input "true"
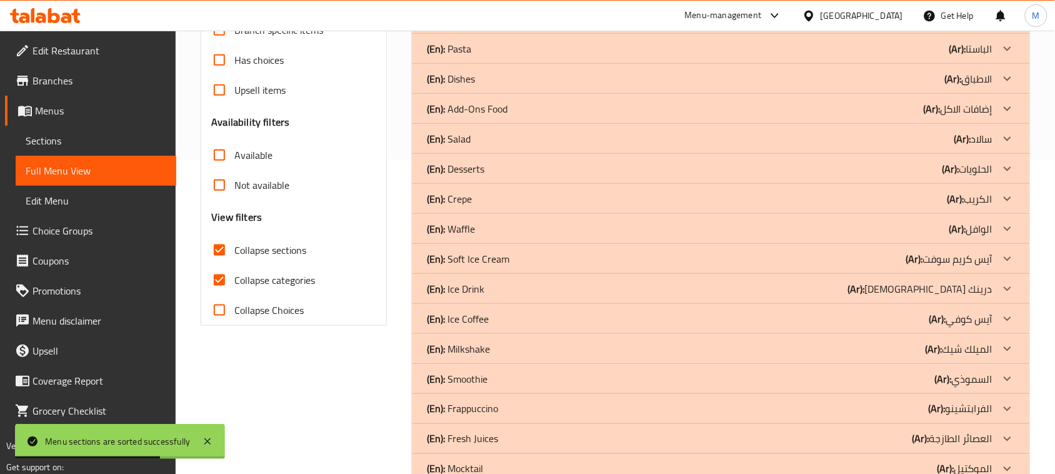
click at [219, 282] on input "Collapse categories" at bounding box center [219, 280] width 30 height 30
checkbox input "false"
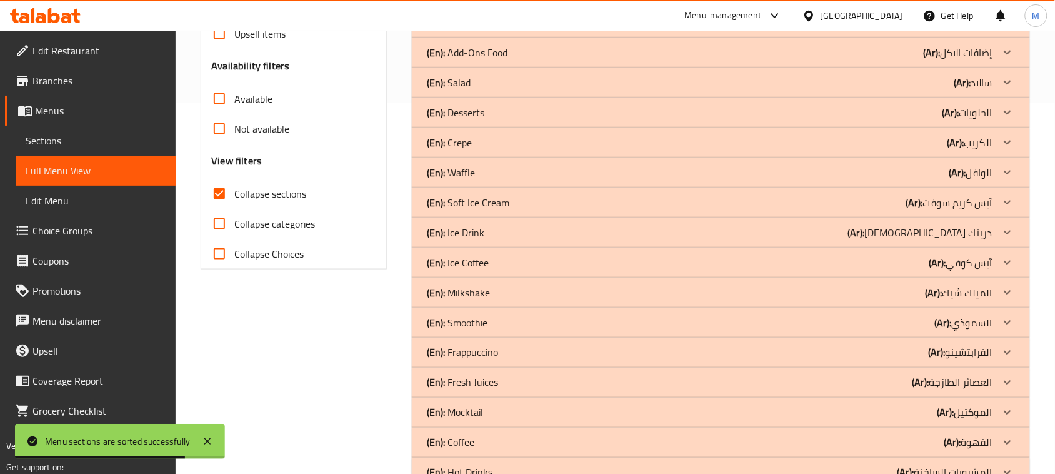
scroll to position [409, 0]
